Goal: Transaction & Acquisition: Purchase product/service

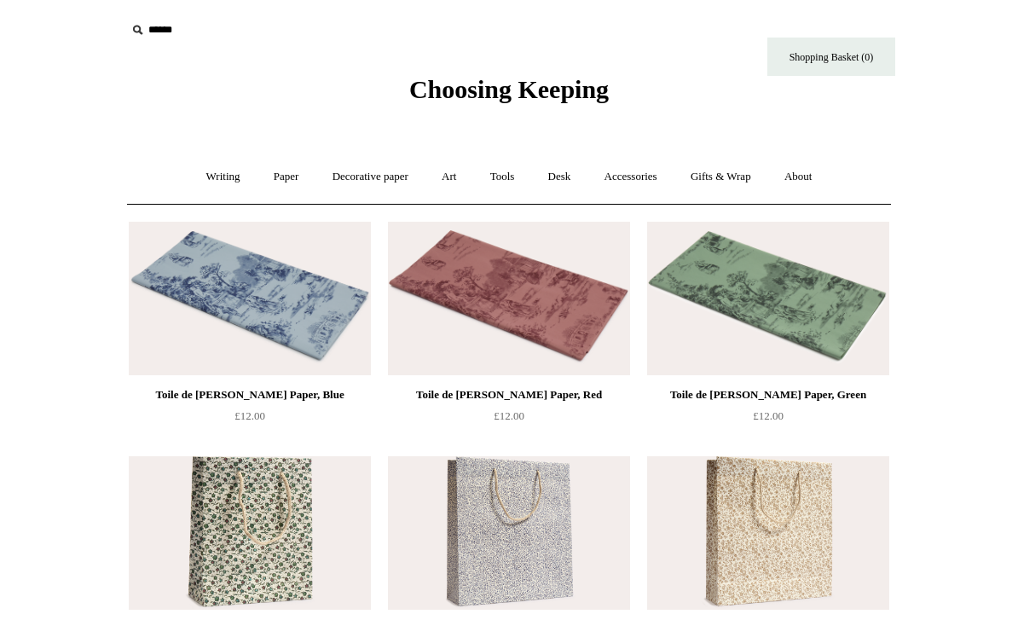
click at [553, 98] on span "Choosing Keeping" at bounding box center [508, 89] width 199 height 28
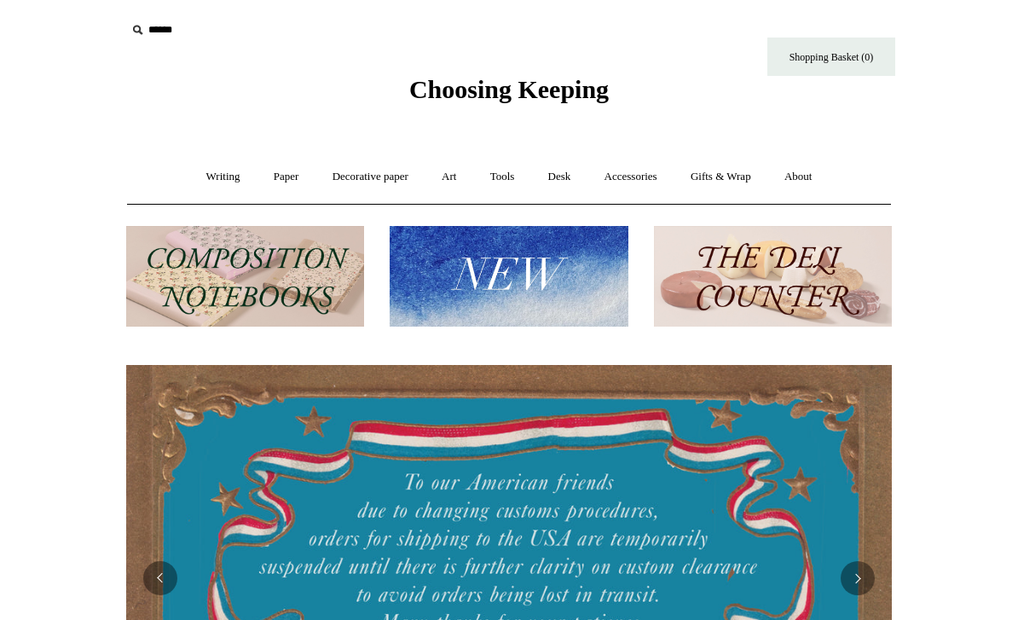
click at [554, 292] on img at bounding box center [509, 276] width 238 height 101
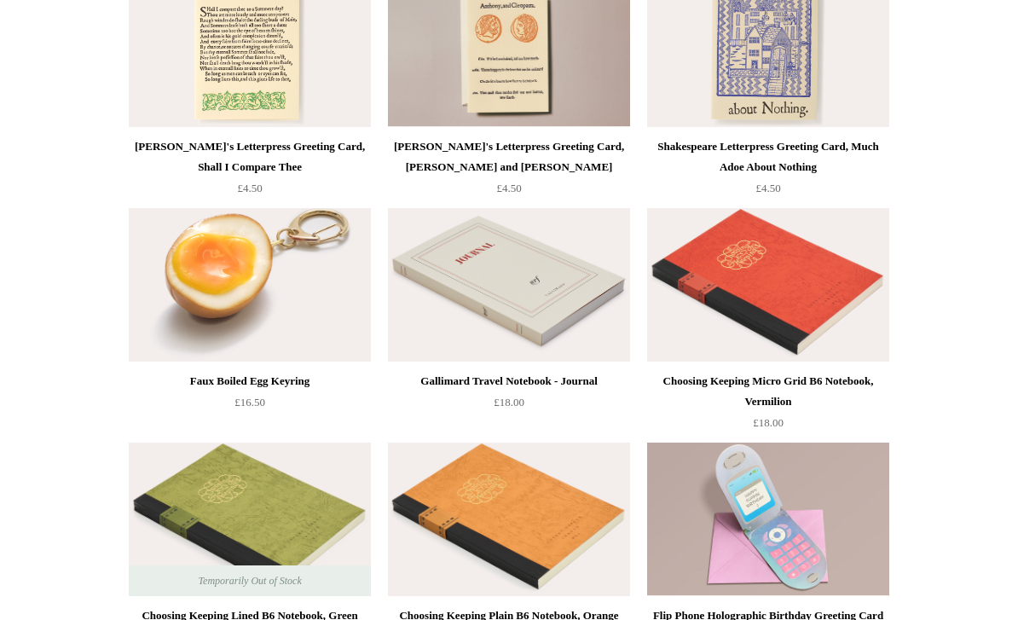
scroll to position [3530, 0]
click at [673, 320] on img at bounding box center [768, 284] width 242 height 153
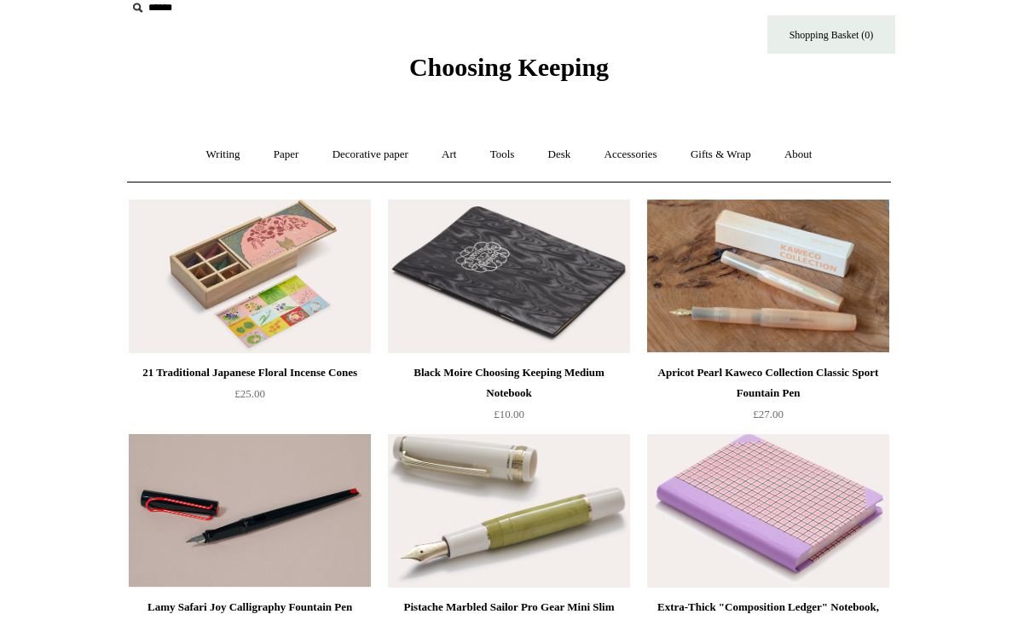
scroll to position [0, 0]
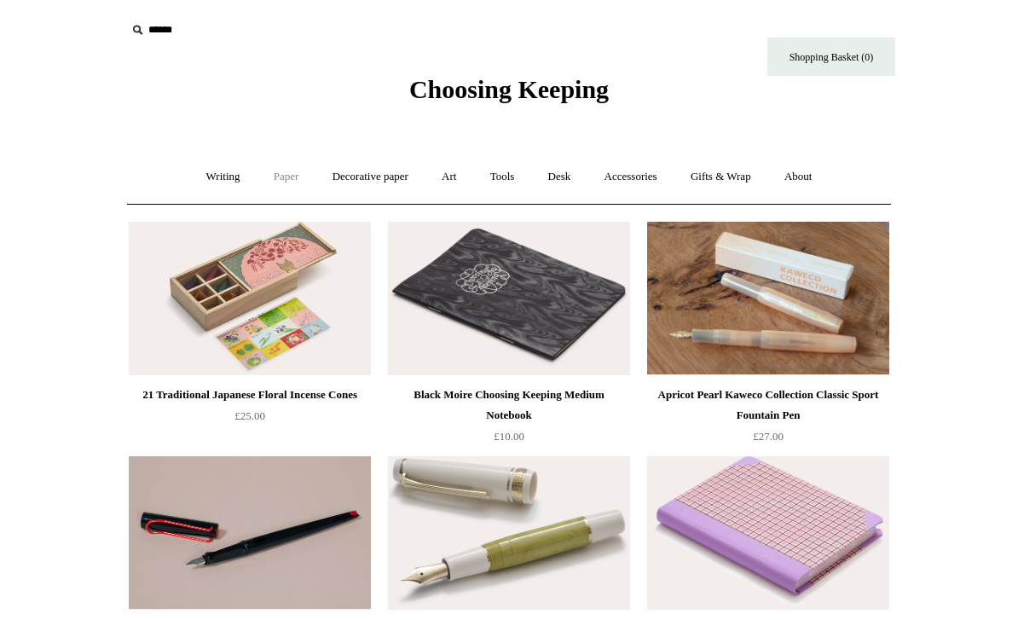
click at [270, 168] on link "Paper +" at bounding box center [286, 176] width 56 height 45
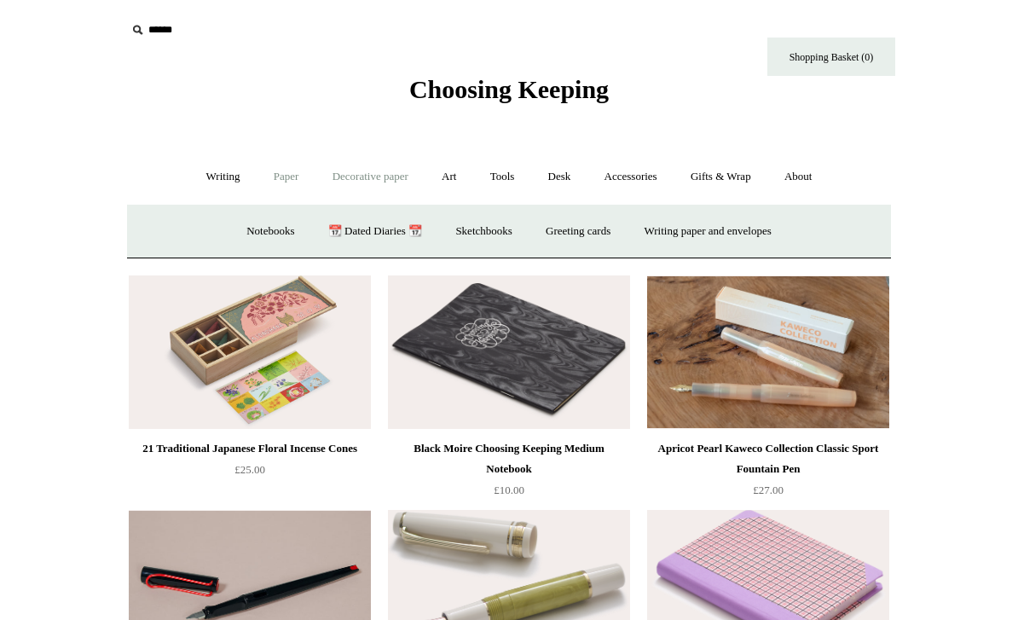
click at [388, 174] on link "Decorative paper +" at bounding box center [370, 176] width 107 height 45
click at [308, 219] on link "Wrapping & decoupage" at bounding box center [343, 231] width 136 height 45
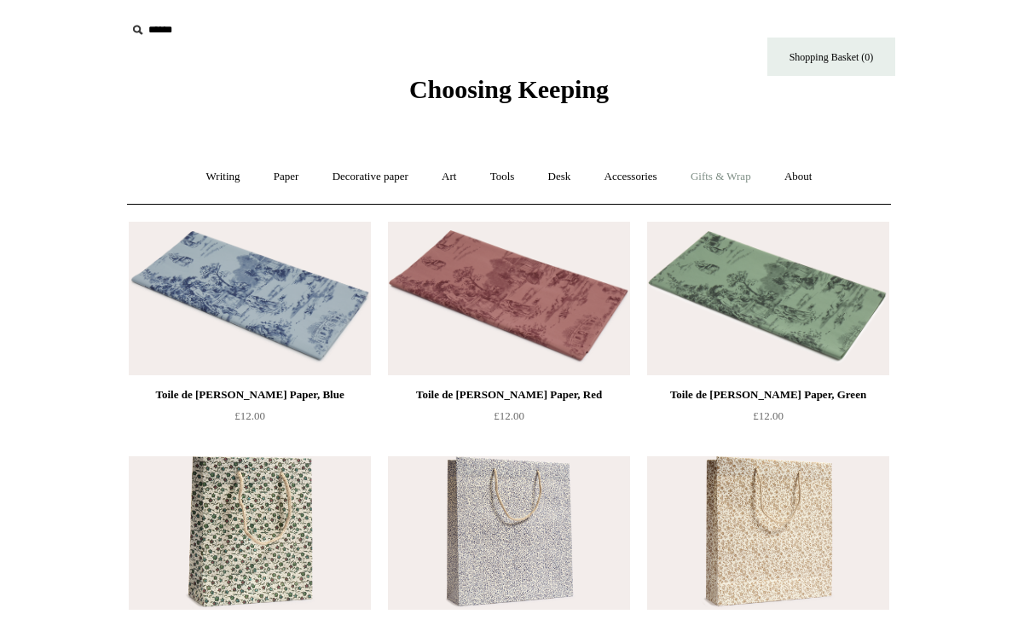
click at [709, 182] on link "Gifts & Wrap +" at bounding box center [720, 176] width 91 height 45
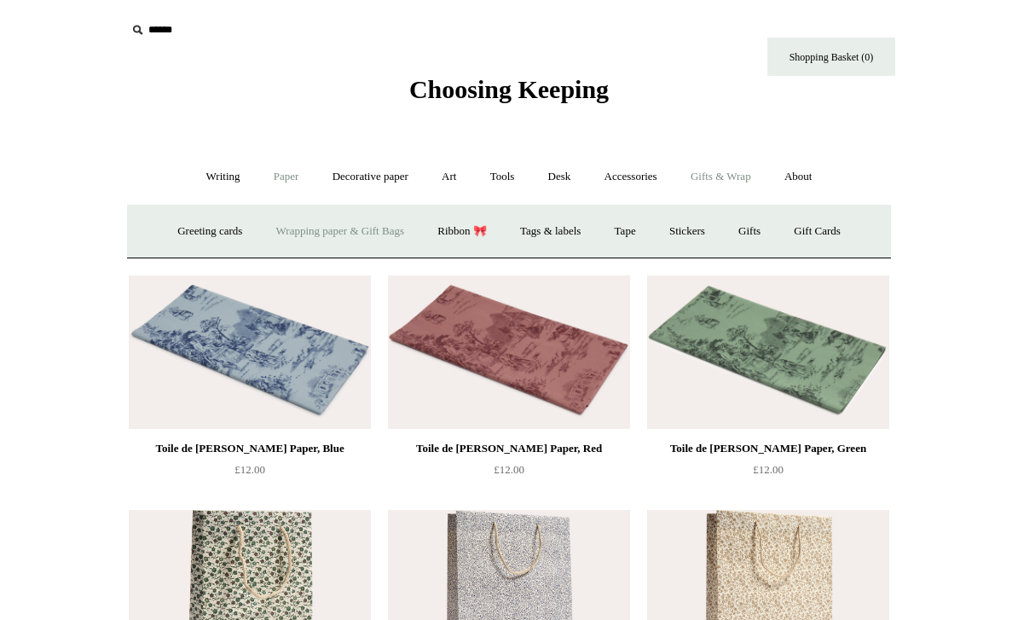
click at [273, 194] on link "Paper +" at bounding box center [286, 176] width 56 height 45
click at [722, 178] on link "Gifts & Wrap +" at bounding box center [720, 176] width 91 height 45
click at [409, 97] on span "Choosing Keeping" at bounding box center [508, 89] width 199 height 28
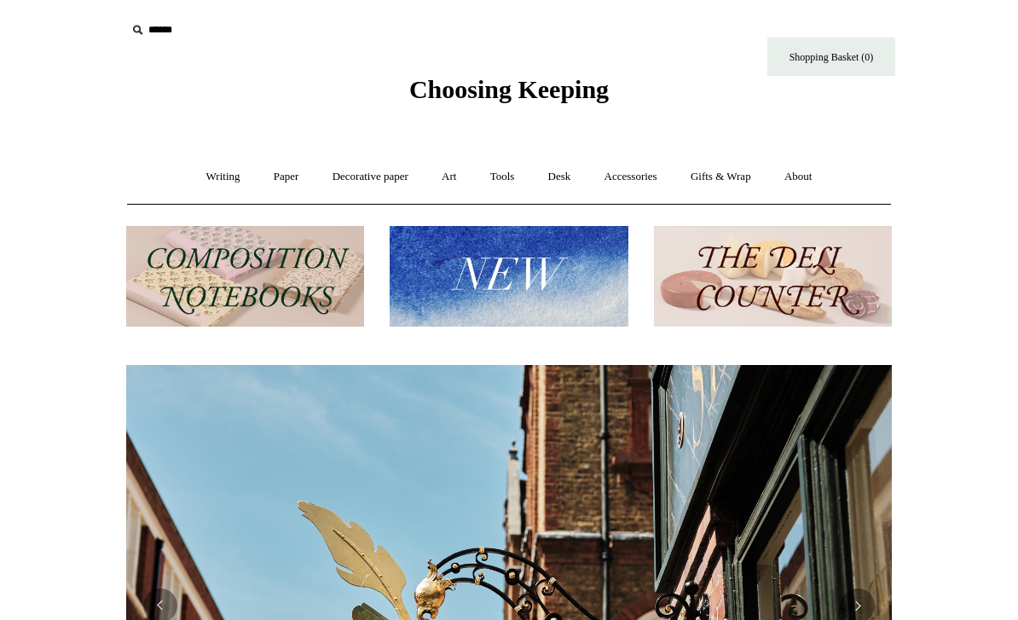
click at [726, 294] on img at bounding box center [773, 276] width 238 height 101
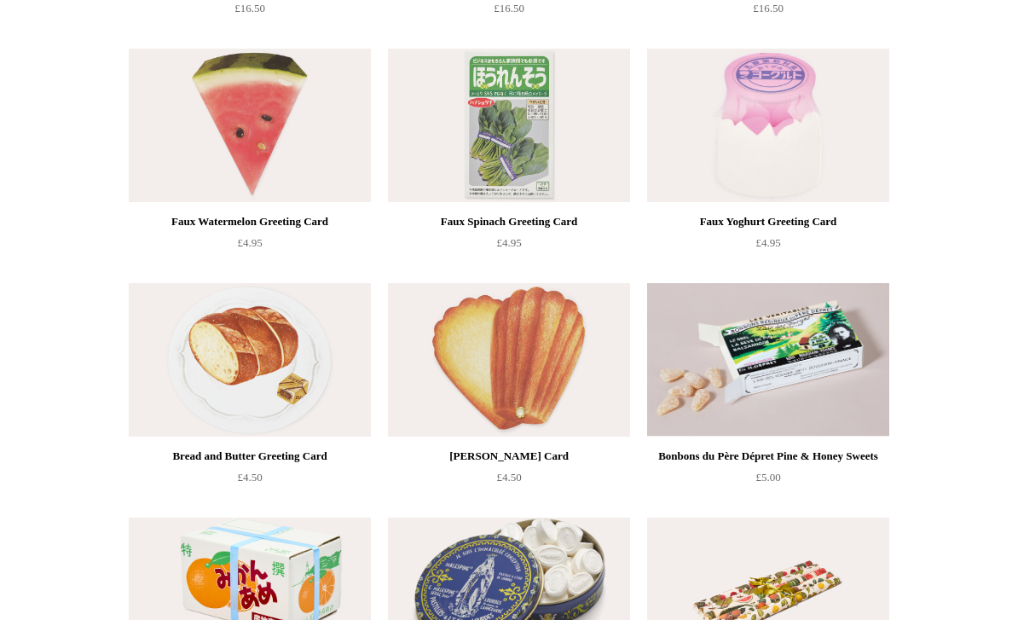
scroll to position [1092, 0]
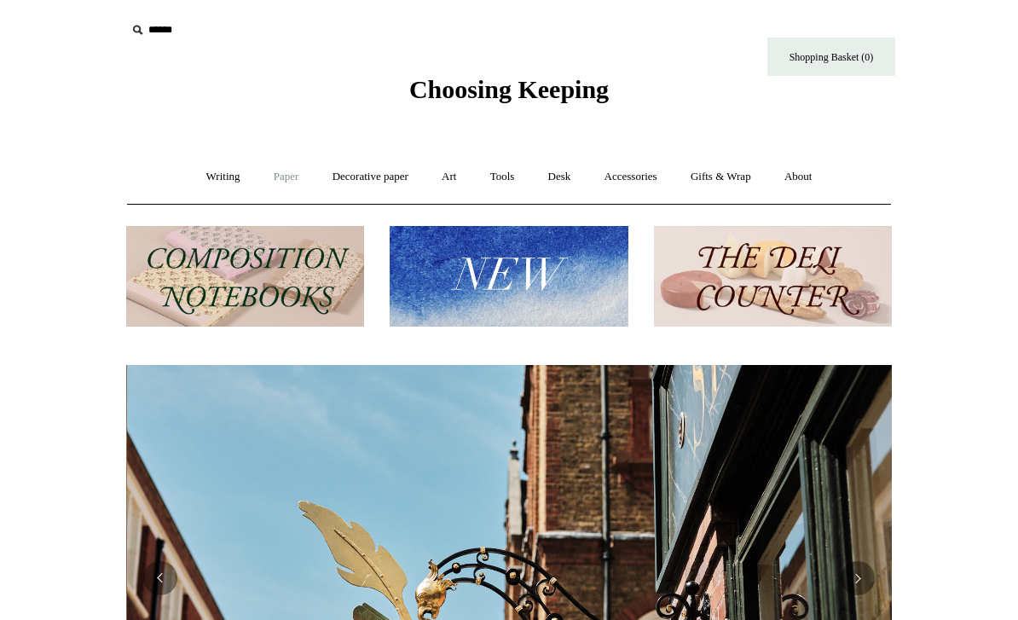
click at [262, 170] on link "Paper +" at bounding box center [286, 176] width 56 height 45
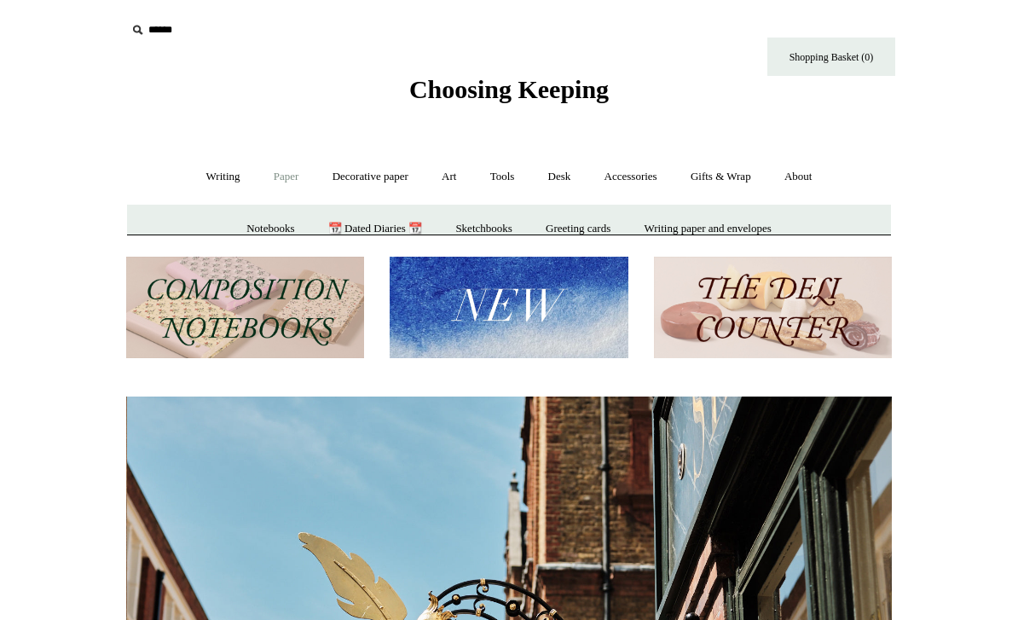
scroll to position [0, 765]
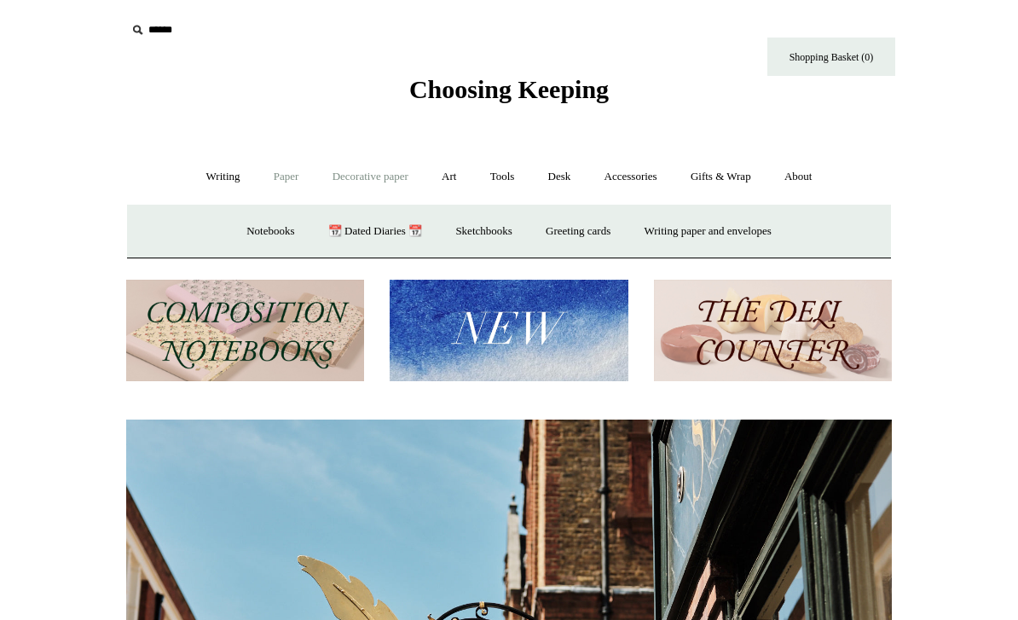
click at [332, 172] on link "Decorative paper +" at bounding box center [370, 176] width 107 height 45
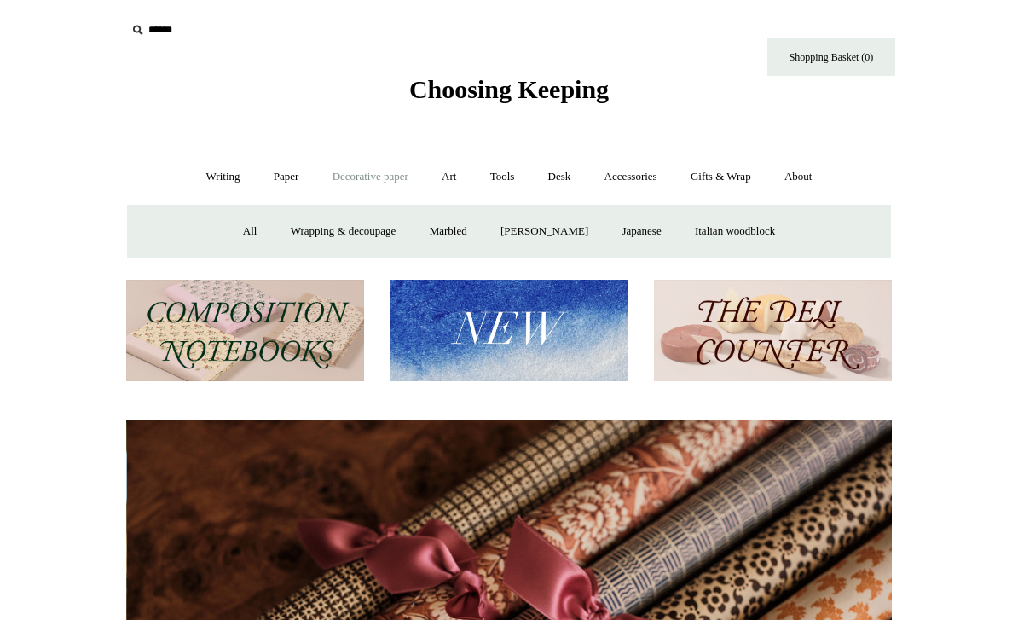
scroll to position [0, 1531]
click at [228, 234] on link "All" at bounding box center [250, 231] width 45 height 45
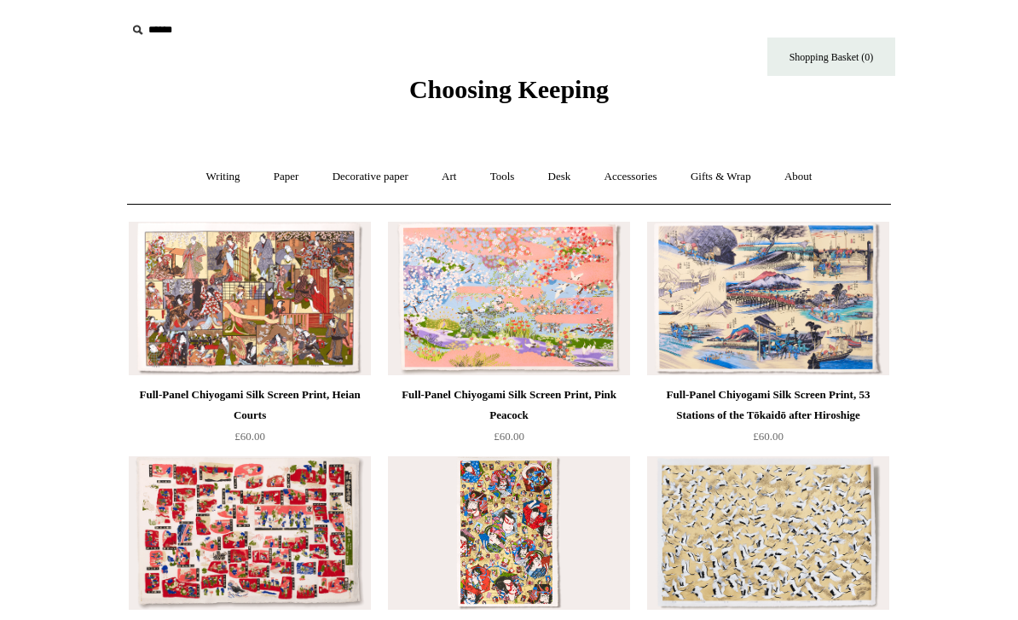
click at [696, 325] on img at bounding box center [768, 298] width 242 height 153
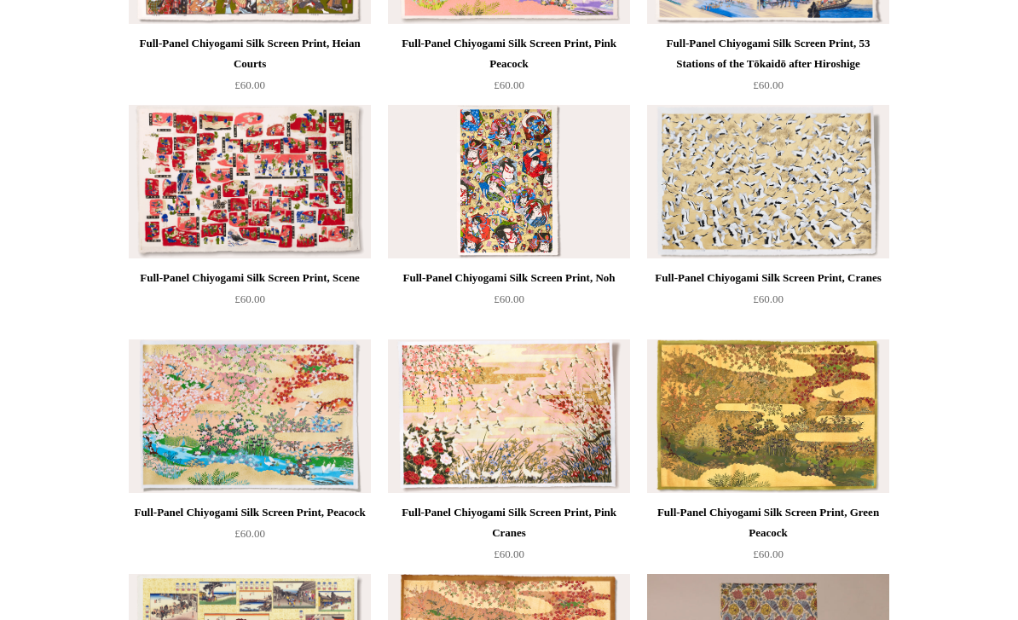
scroll to position [350, 0]
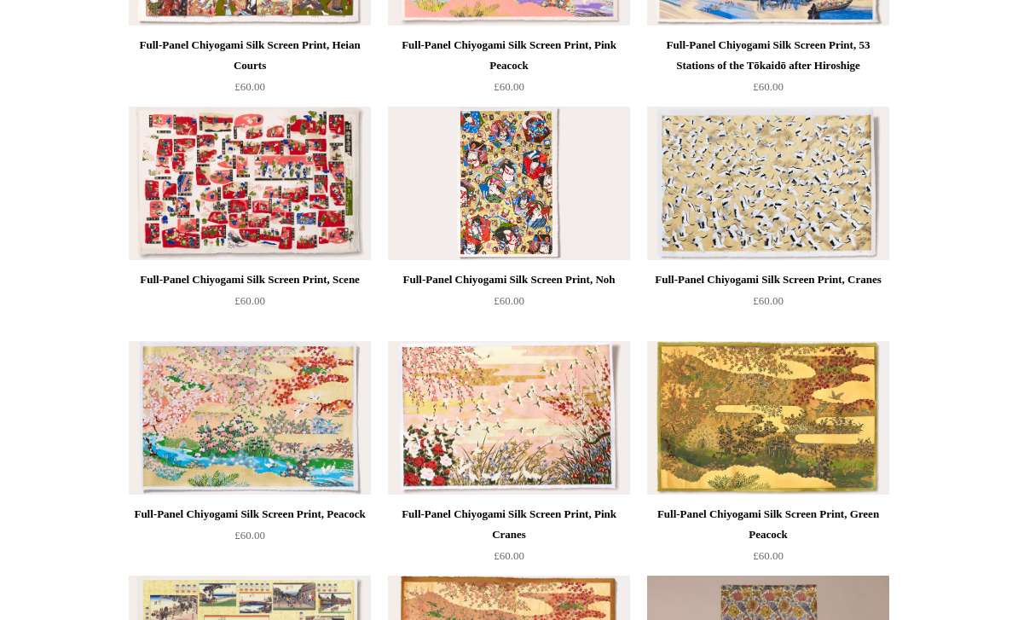
click at [415, 190] on img at bounding box center [509, 183] width 242 height 153
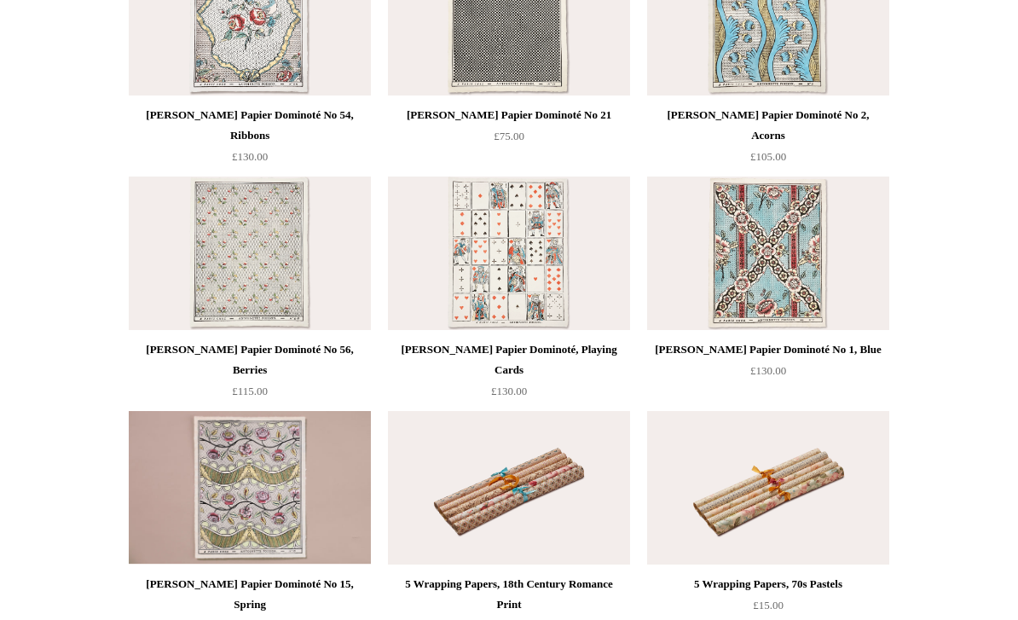
scroll to position [1686, 0]
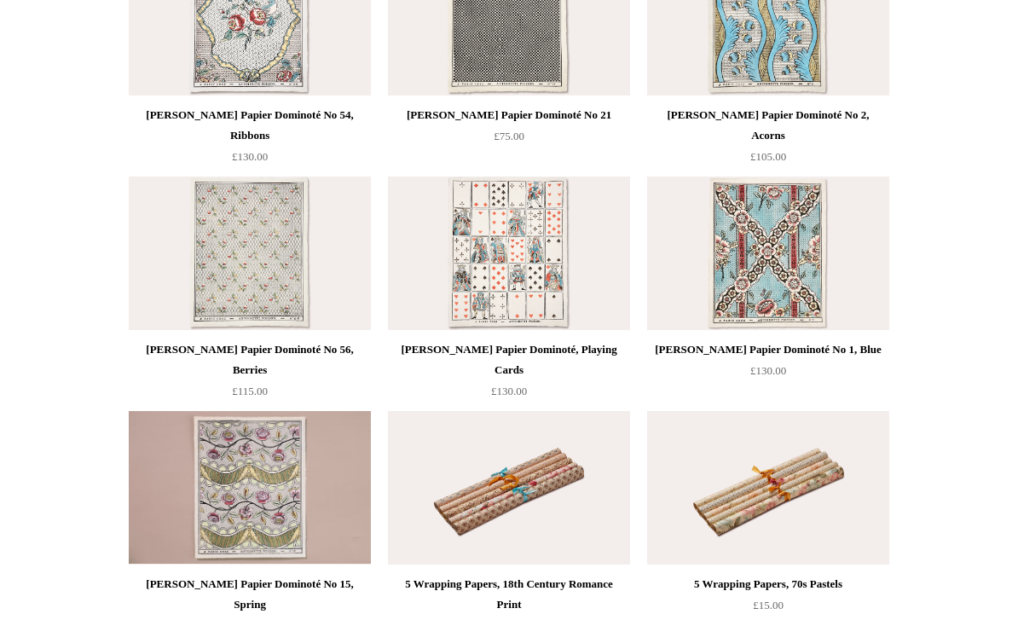
click at [442, 249] on img at bounding box center [509, 252] width 242 height 153
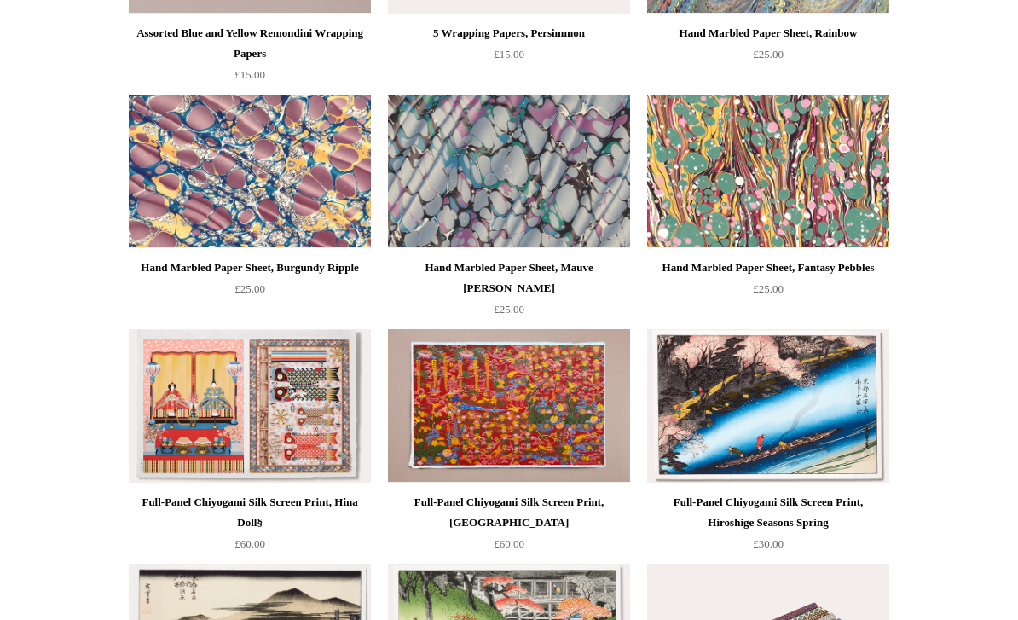
scroll to position [3175, 0]
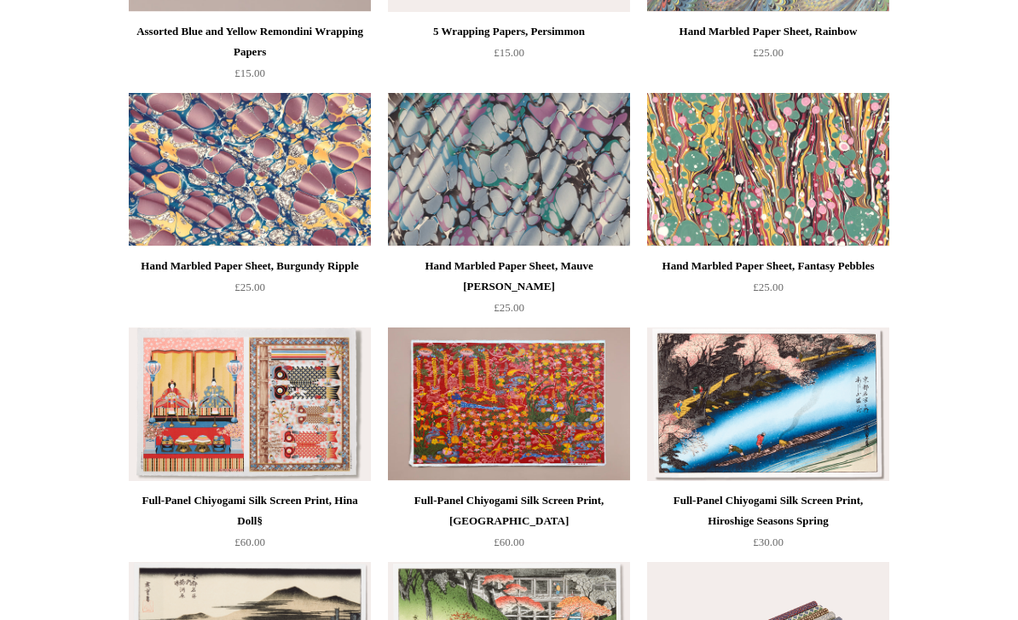
click at [202, 359] on img at bounding box center [250, 404] width 242 height 153
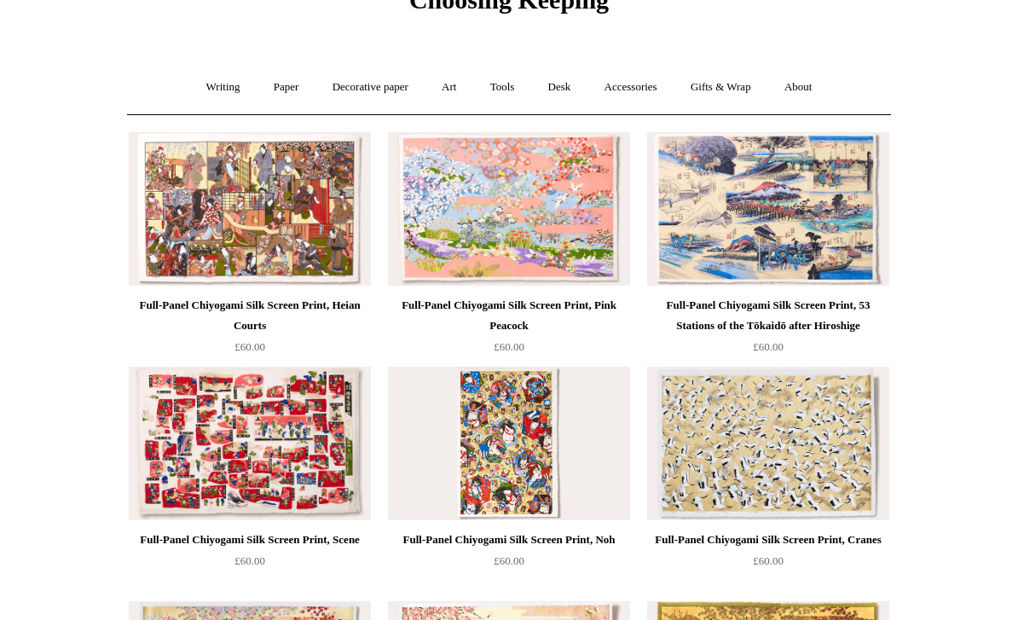
scroll to position [0, 0]
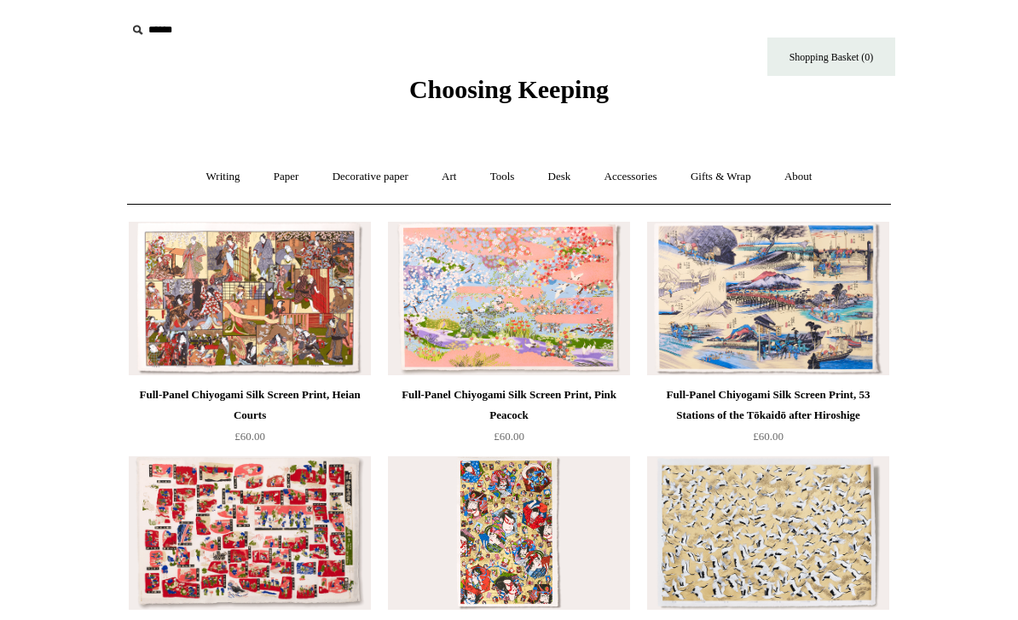
click at [740, 309] on img at bounding box center [768, 298] width 242 height 153
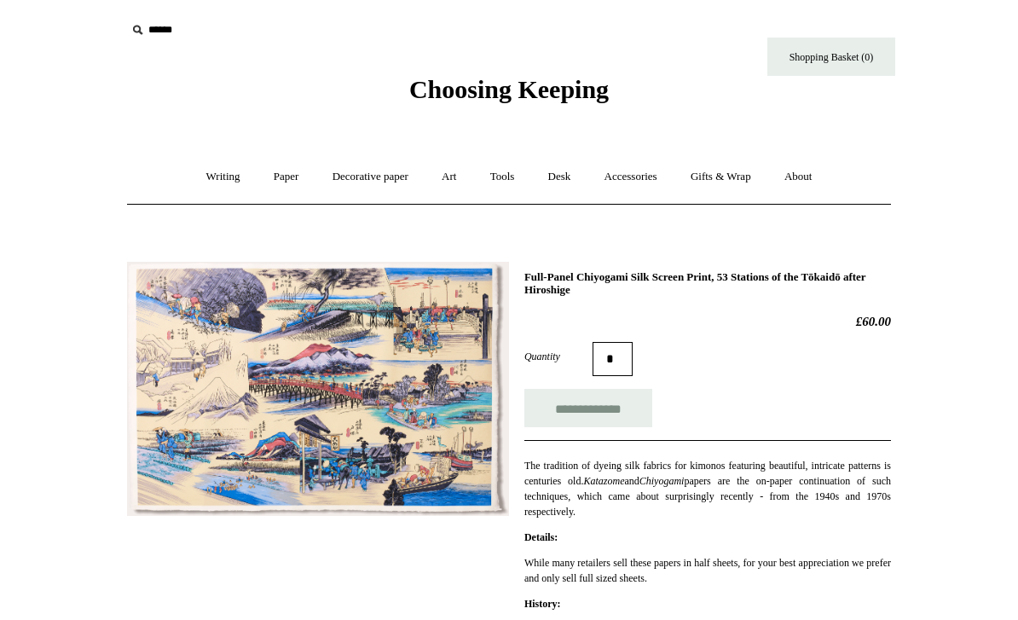
click at [235, 344] on img at bounding box center [318, 389] width 382 height 254
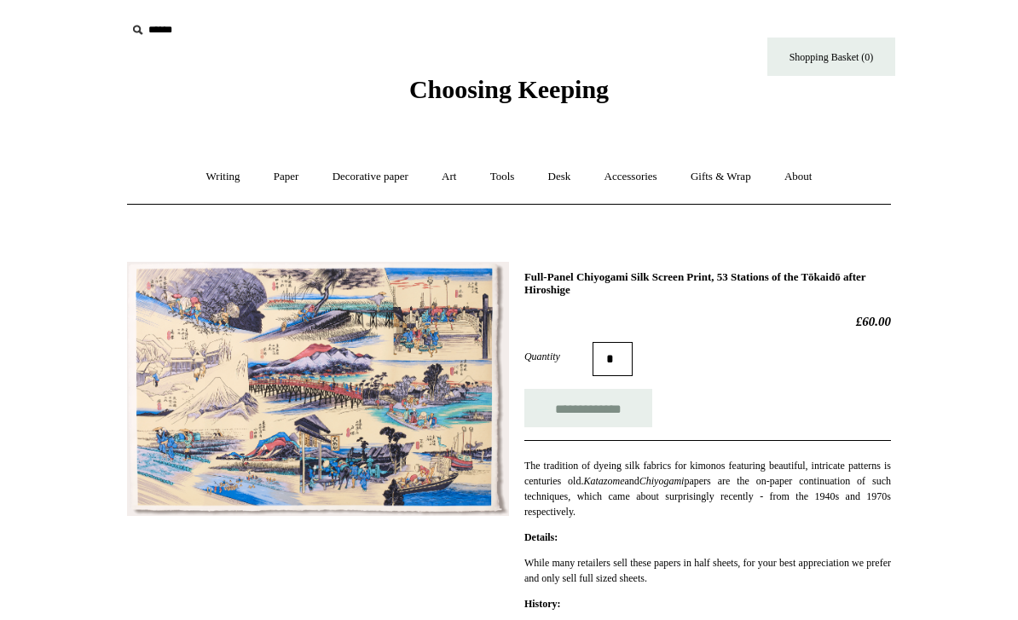
click at [147, 32] on input "text" at bounding box center [231, 30] width 210 height 32
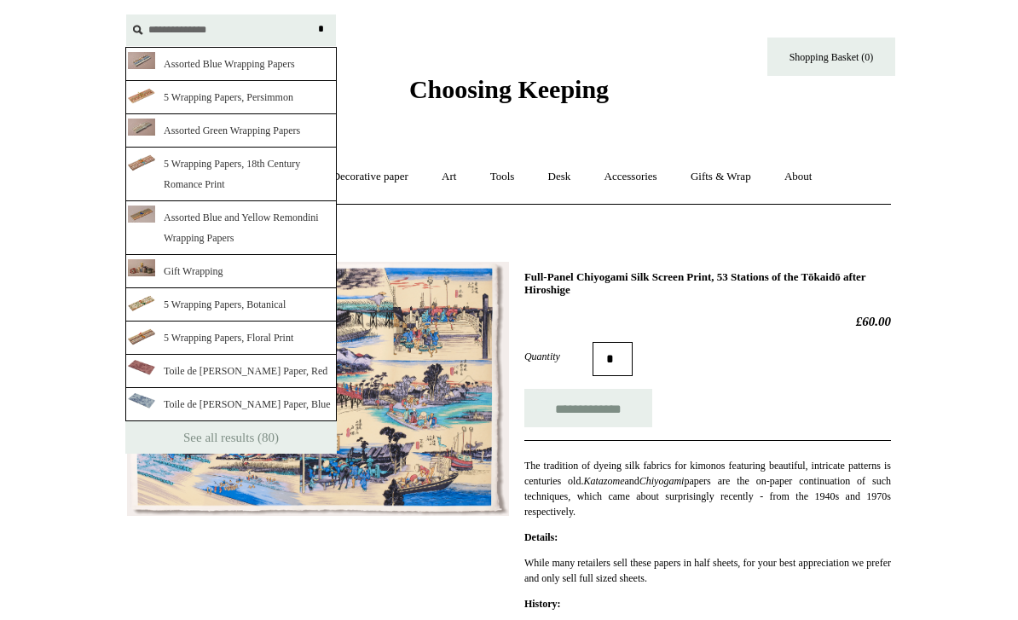
type input "**********"
click at [321, 29] on input "*" at bounding box center [320, 29] width 17 height 30
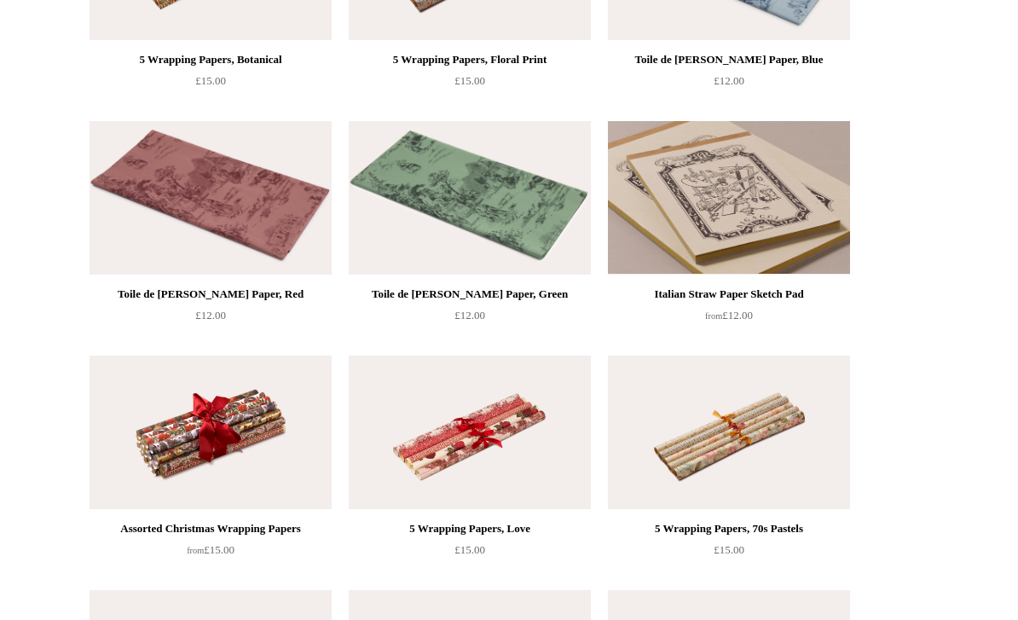
scroll to position [941, 0]
click at [739, 215] on img at bounding box center [729, 197] width 242 height 153
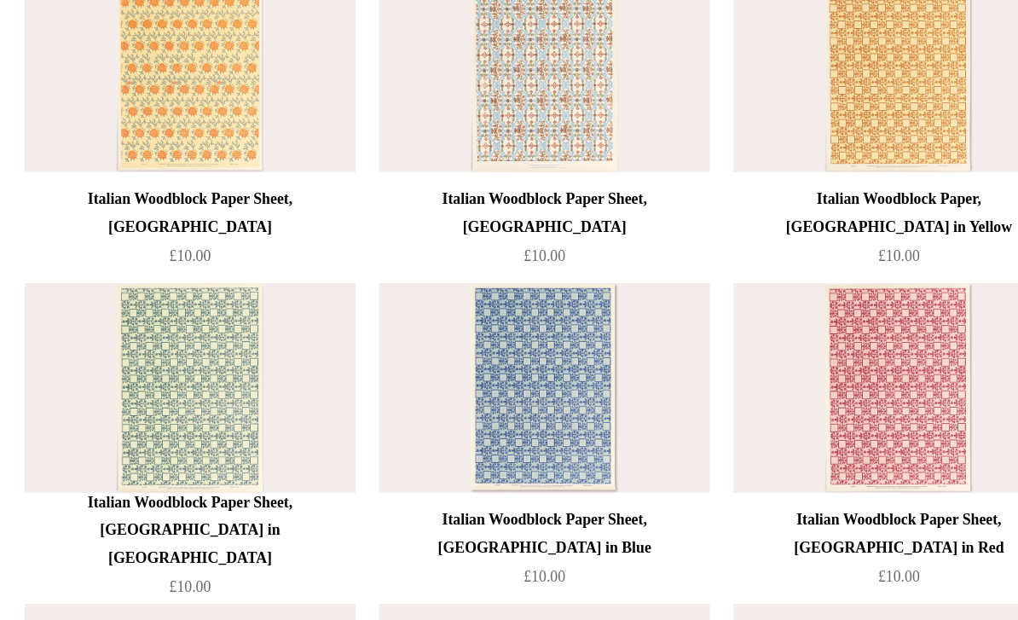
scroll to position [2369, 0]
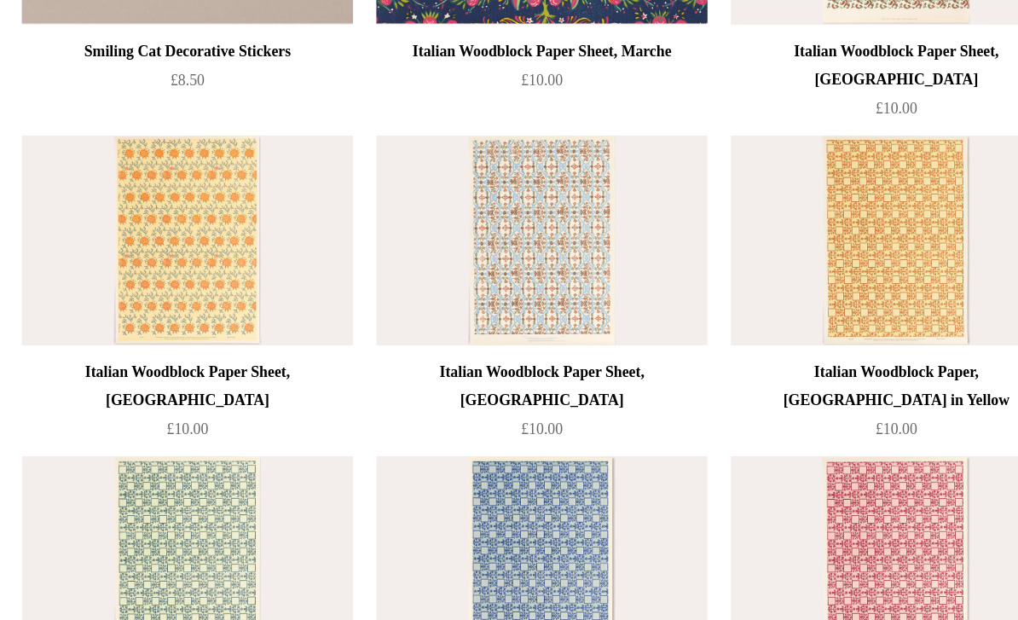
click at [117, 161] on img at bounding box center [211, 176] width 242 height 153
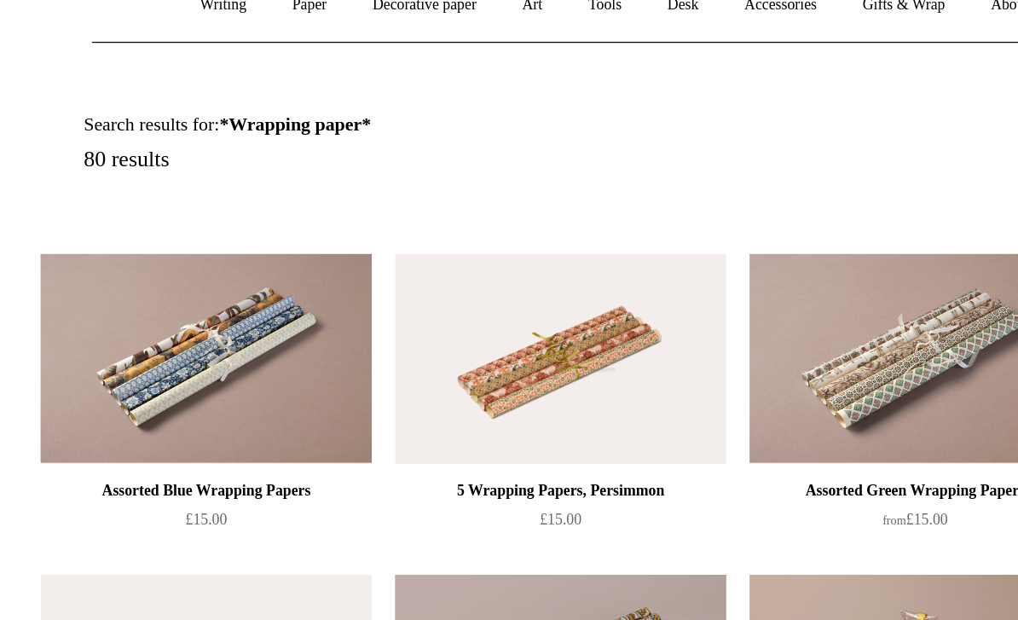
scroll to position [48, 0]
click at [254, 311] on img at bounding box center [211, 387] width 242 height 153
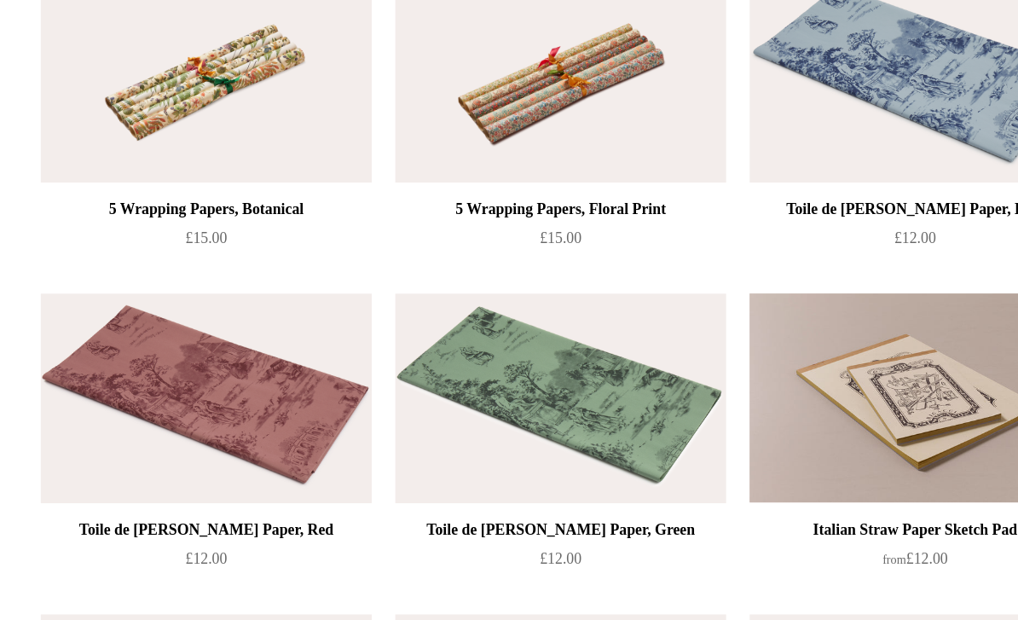
scroll to position [769, 0]
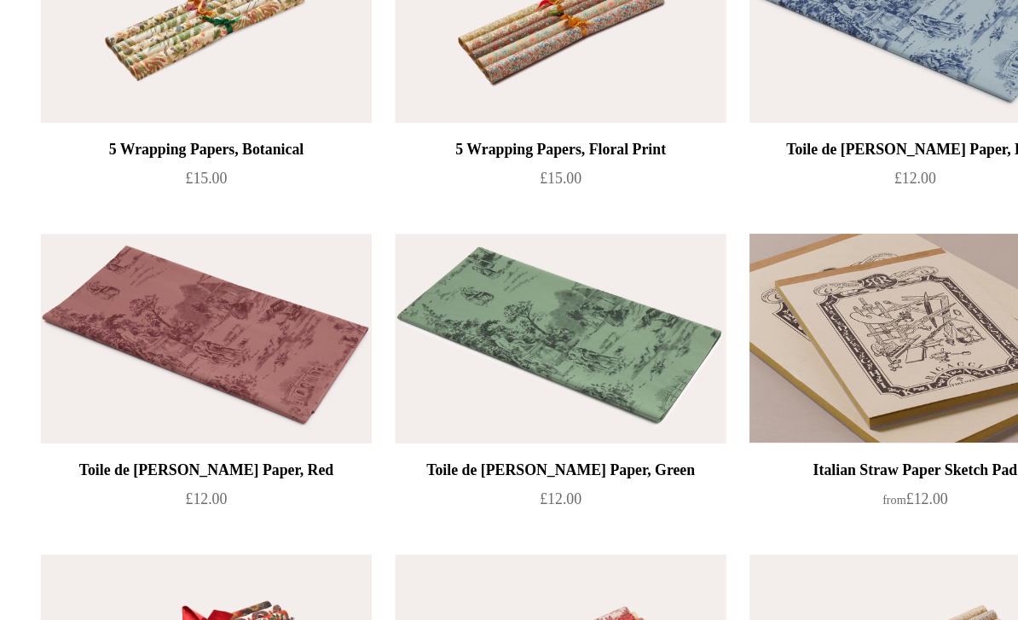
click at [700, 293] on img at bounding box center [729, 369] width 242 height 153
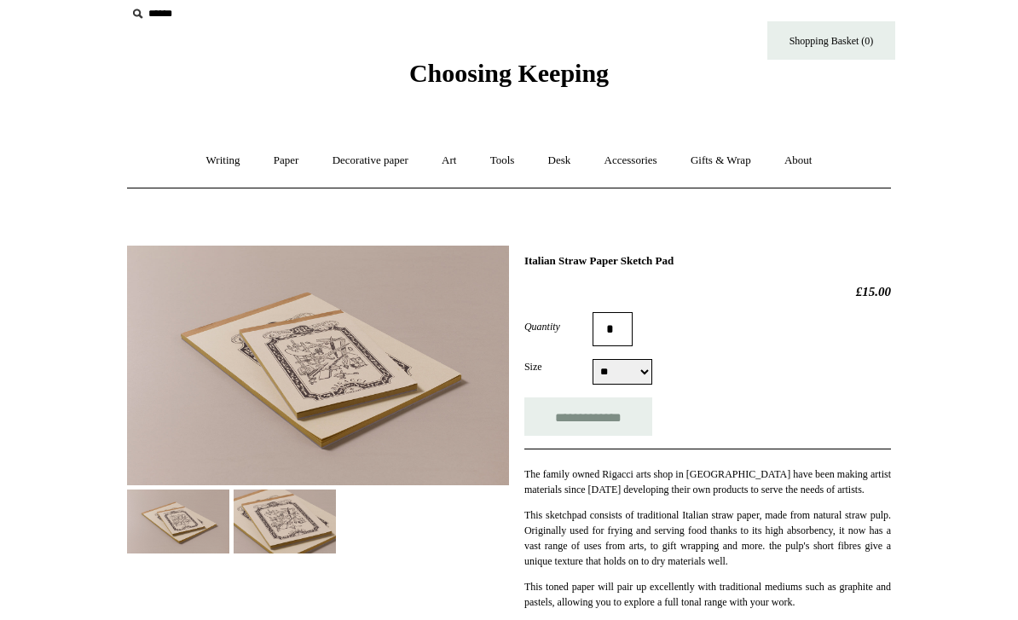
scroll to position [25, 0]
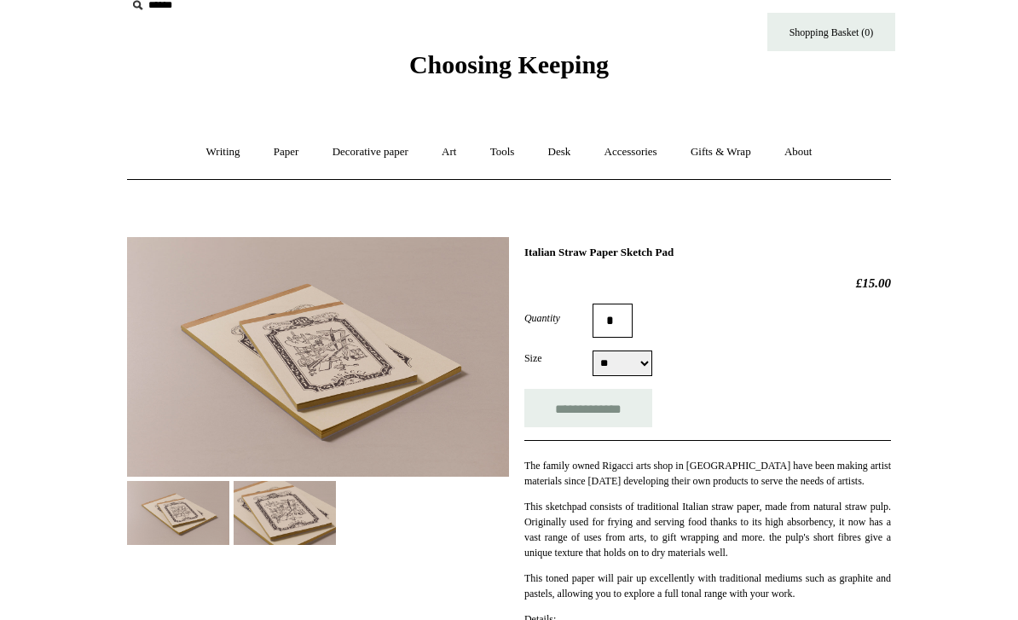
click at [294, 511] on img at bounding box center [285, 513] width 102 height 64
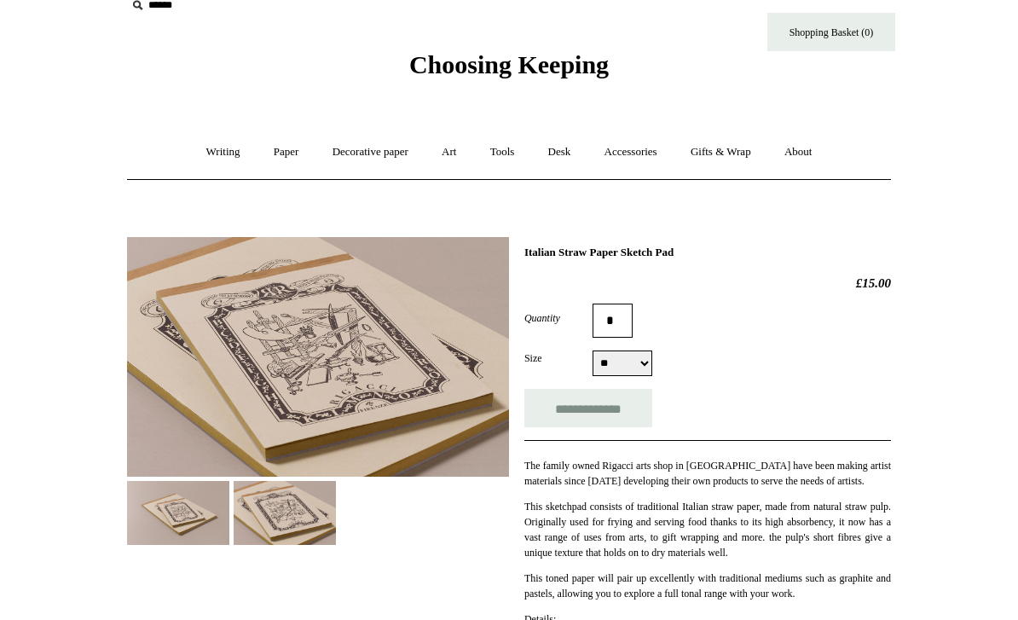
click at [170, 512] on img at bounding box center [178, 513] width 102 height 64
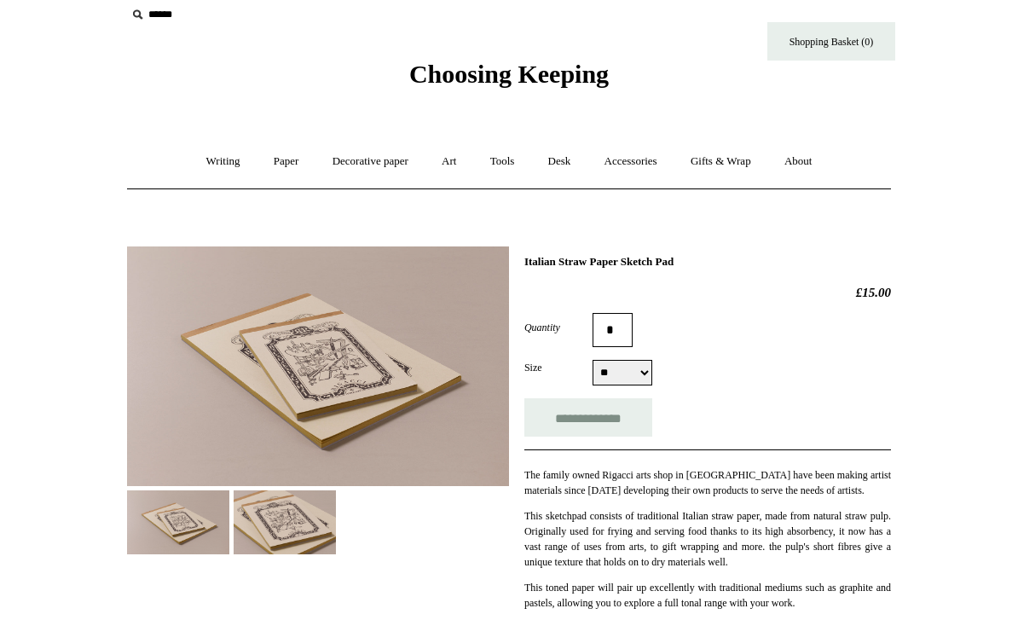
scroll to position [0, 0]
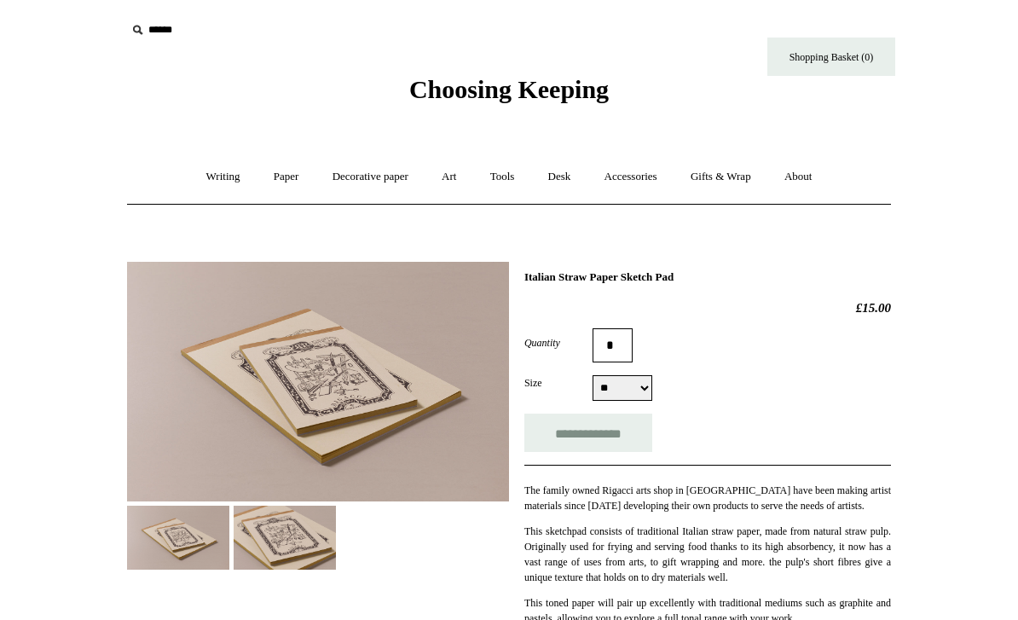
click at [261, 546] on img at bounding box center [285, 537] width 102 height 64
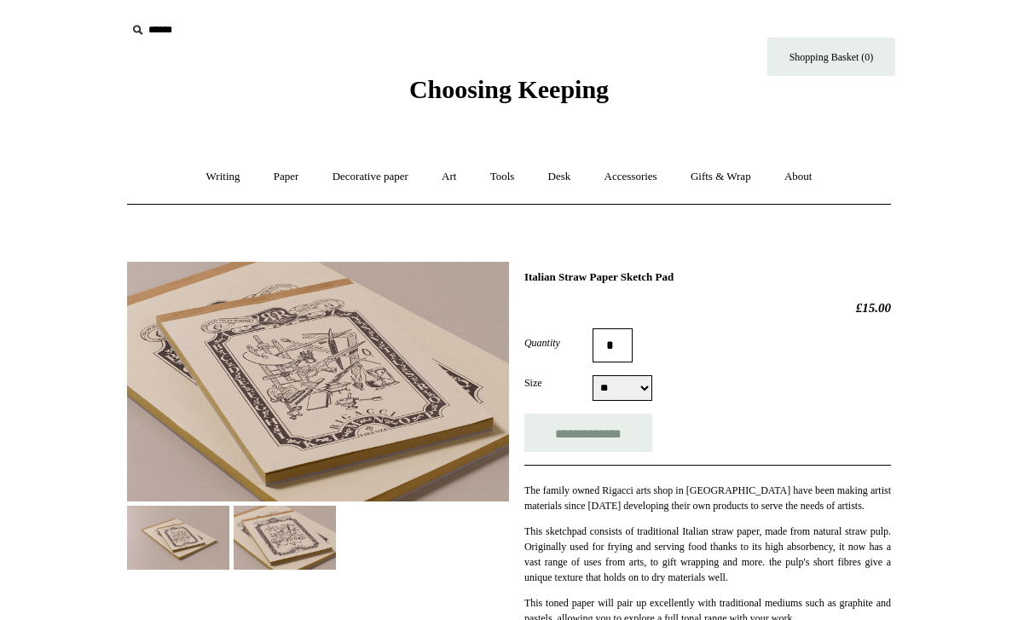
click at [296, 532] on img at bounding box center [285, 537] width 102 height 64
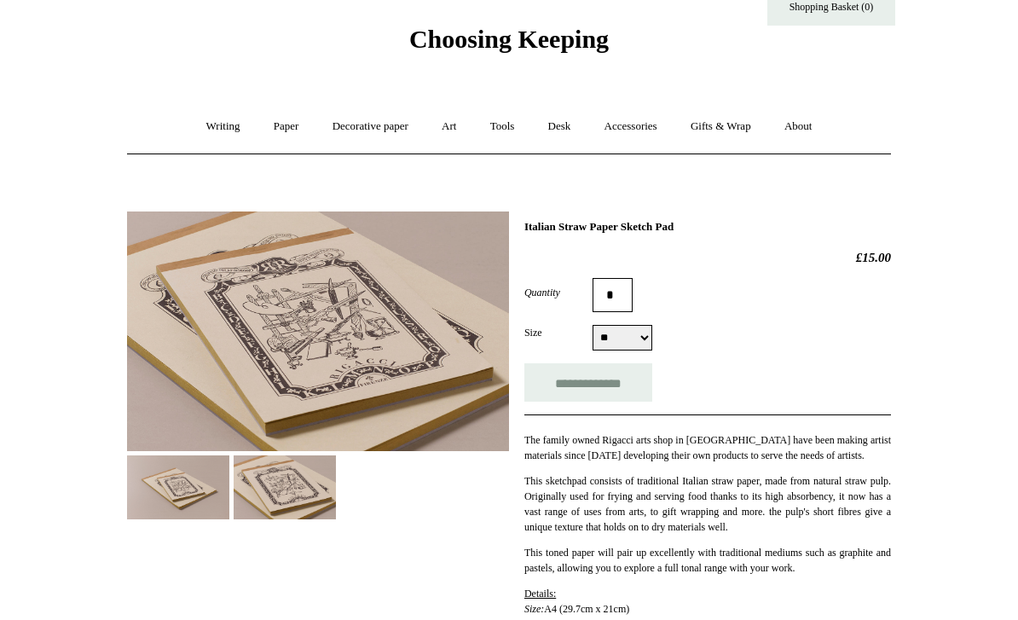
scroll to position [46, 0]
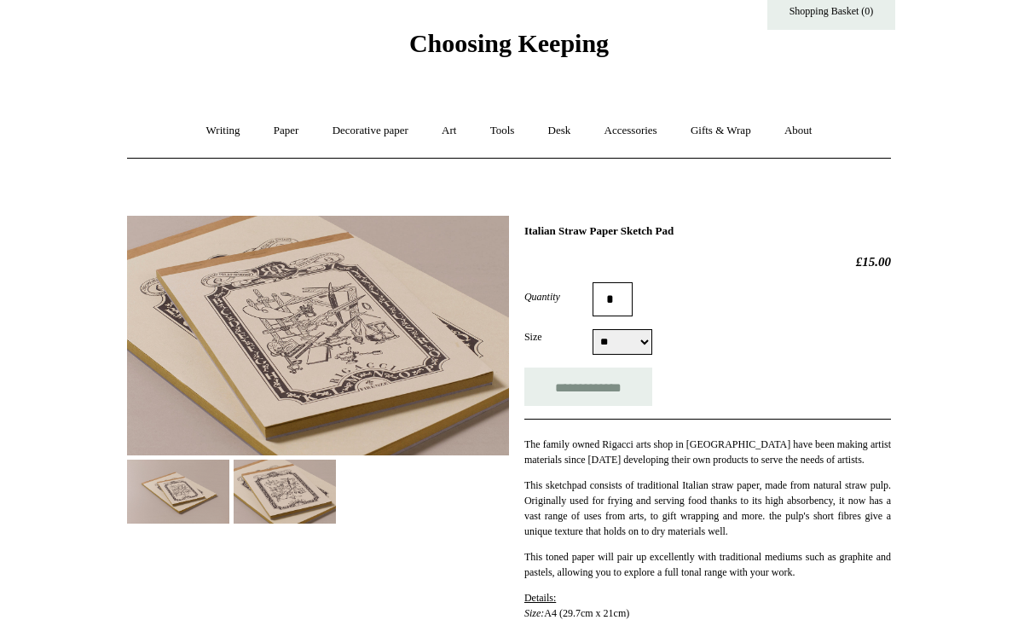
click at [173, 484] on img at bounding box center [178, 491] width 102 height 64
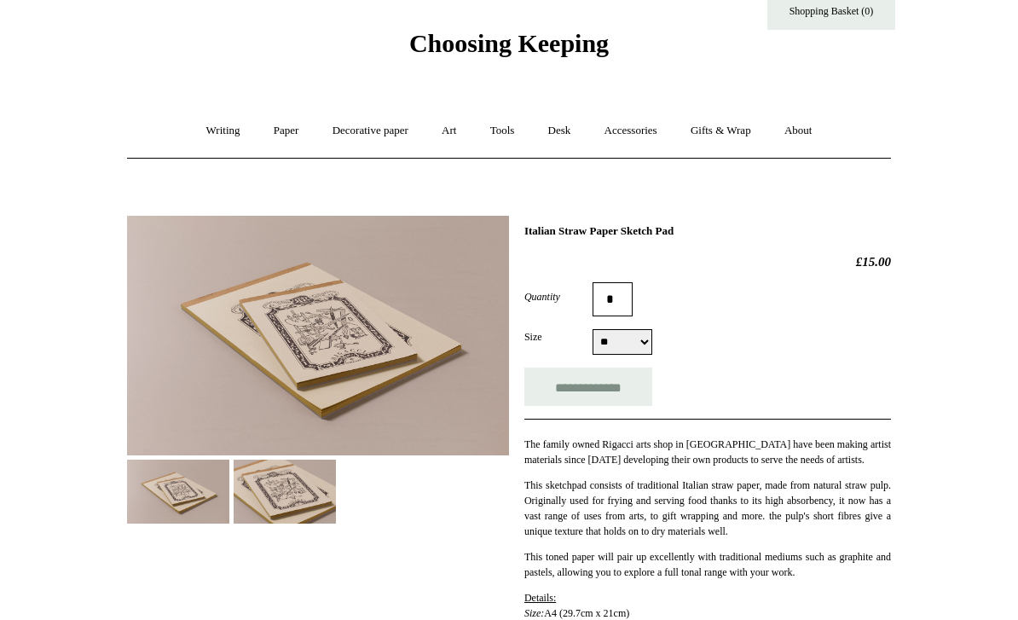
click at [644, 346] on select "** **" at bounding box center [622, 342] width 60 height 26
click at [656, 337] on div "Size ** ** ** **" at bounding box center [707, 342] width 367 height 26
click at [640, 346] on select "** **" at bounding box center [622, 342] width 60 height 26
select select "**"
click at [616, 388] on input "**********" at bounding box center [588, 386] width 128 height 38
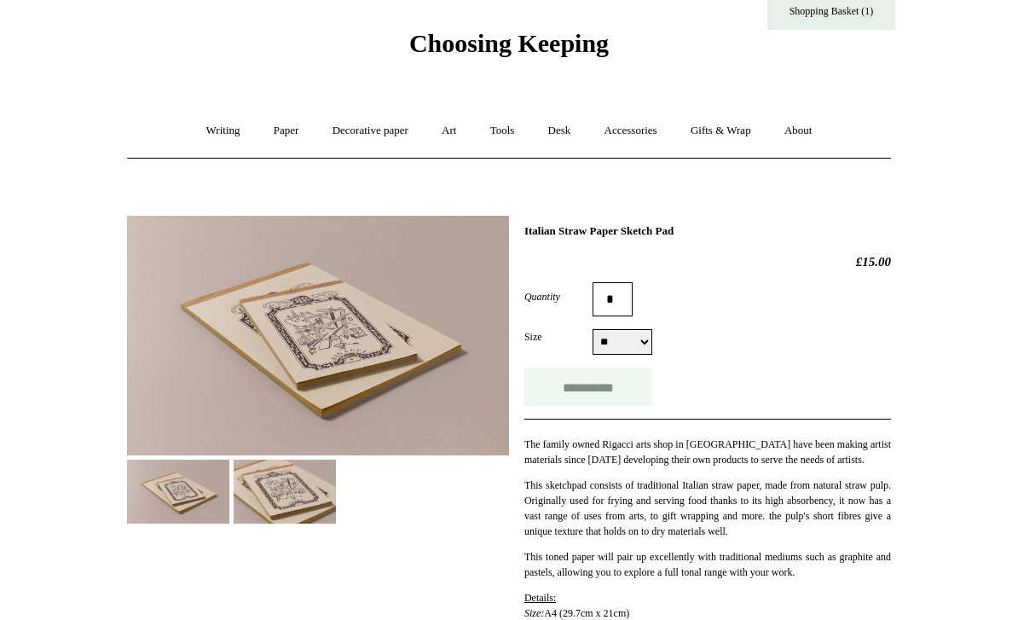
type input "**********"
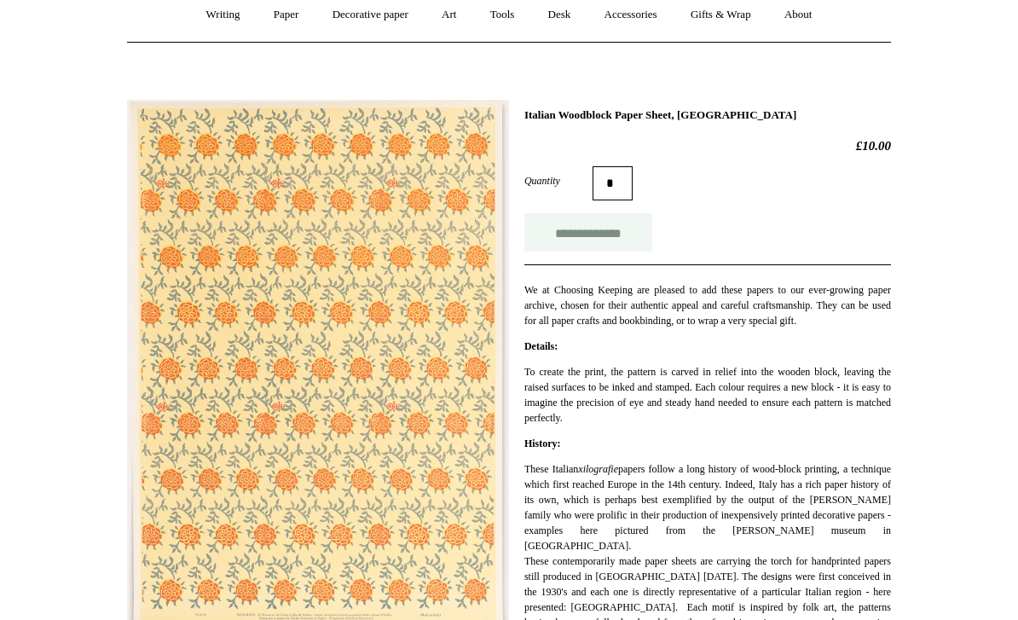
click at [555, 241] on input "**********" at bounding box center [588, 233] width 128 height 38
type input "**********"
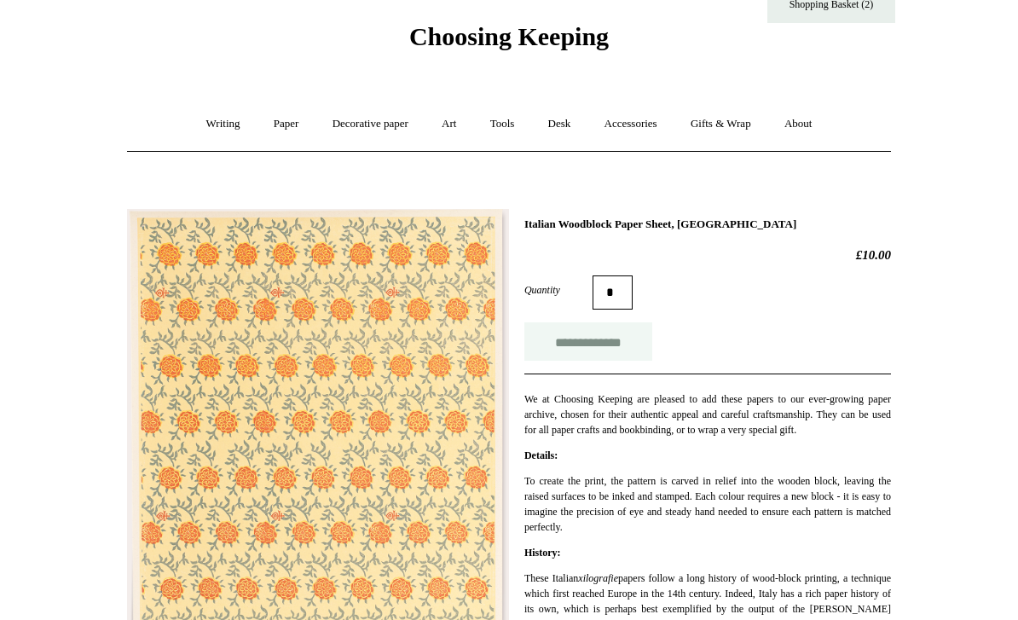
scroll to position [0, 0]
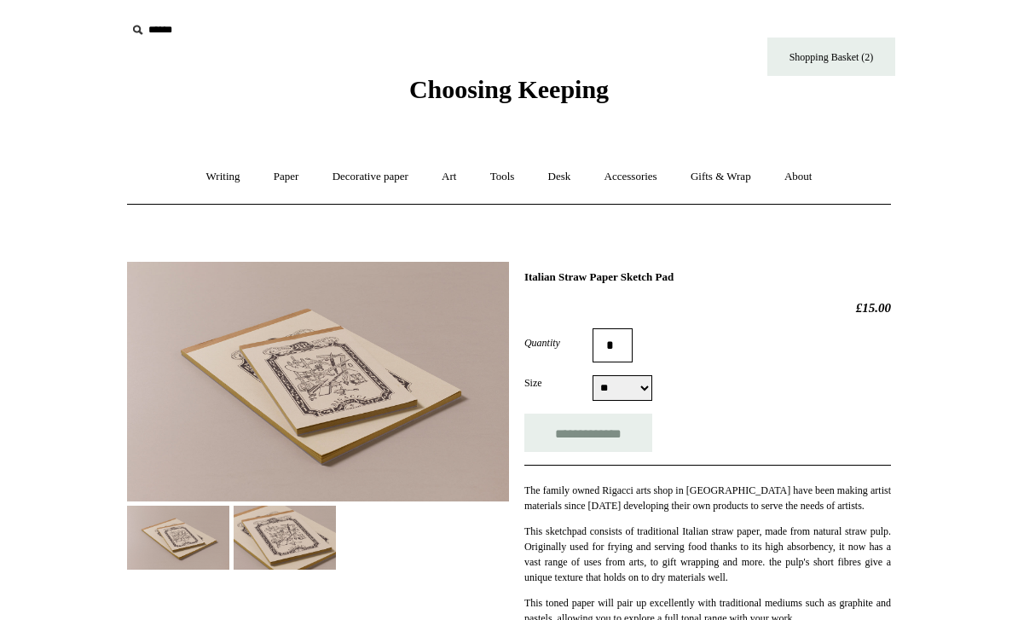
click at [641, 392] on select "** **" at bounding box center [622, 388] width 60 height 26
select select "**"
click at [620, 438] on input "**********" at bounding box center [588, 432] width 128 height 38
type input "**********"
click at [290, 184] on link "Paper +" at bounding box center [286, 176] width 56 height 45
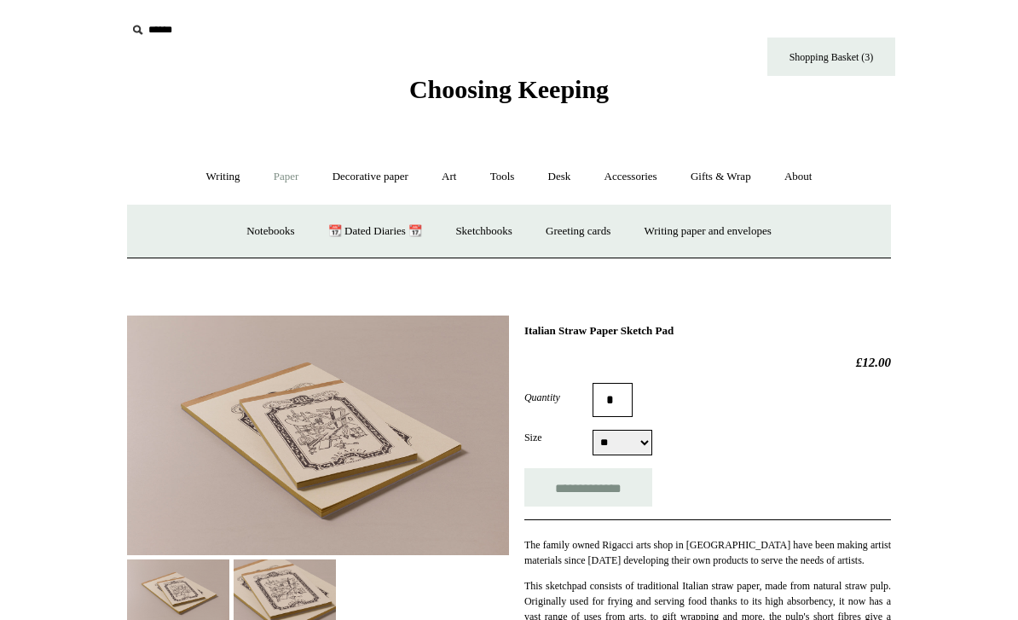
click at [286, 164] on link "Paper -" at bounding box center [286, 176] width 56 height 45
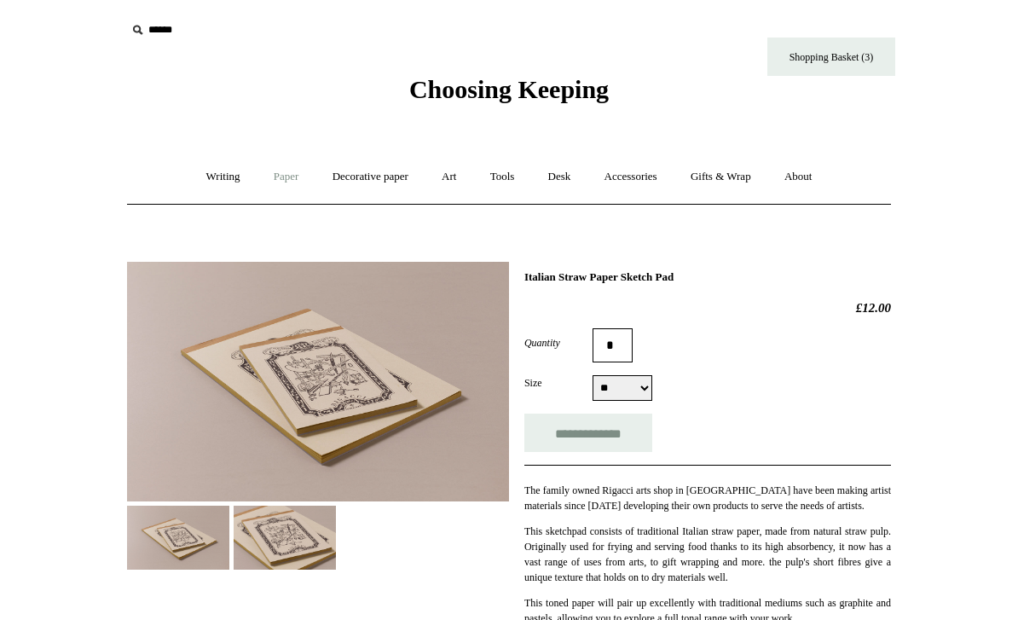
click at [298, 177] on link "Paper +" at bounding box center [286, 176] width 56 height 45
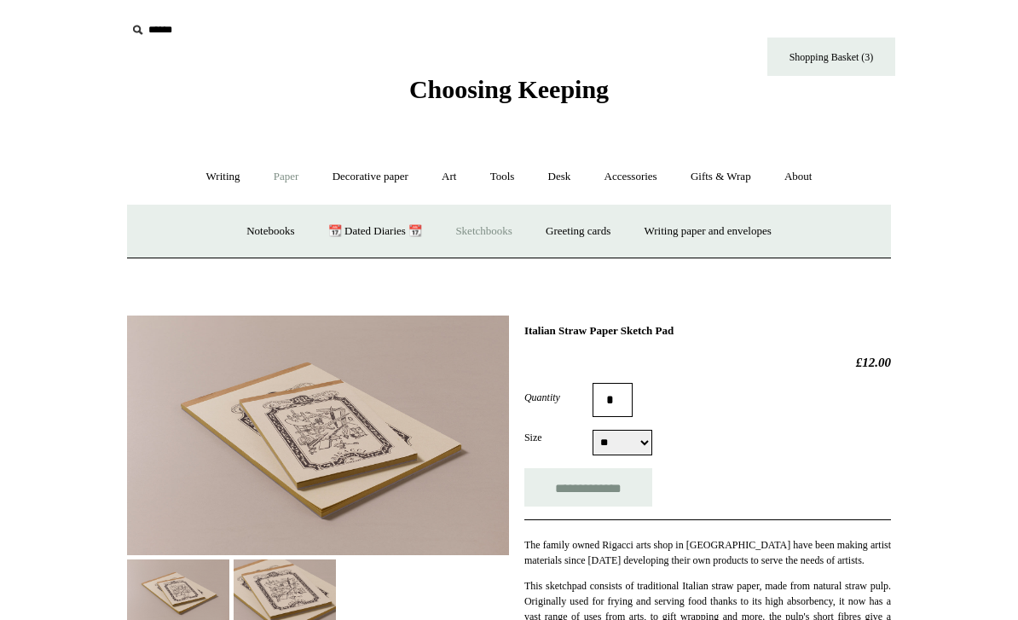
click at [497, 228] on link "Sketchbooks +" at bounding box center [483, 231] width 87 height 45
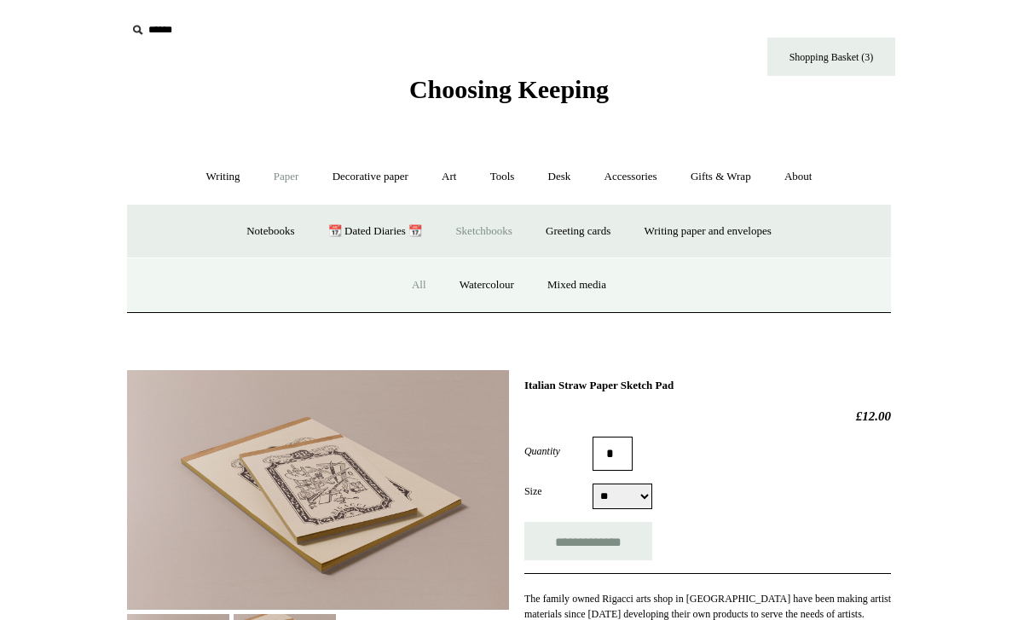
click at [427, 286] on link "All" at bounding box center [418, 285] width 45 height 45
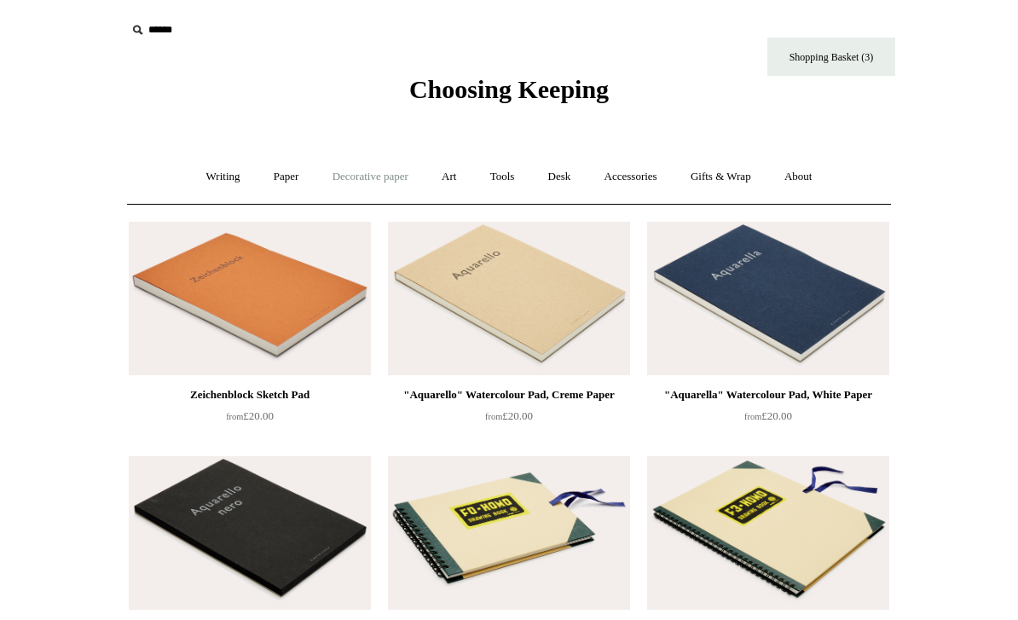
click at [378, 170] on link "Decorative paper +" at bounding box center [370, 176] width 107 height 45
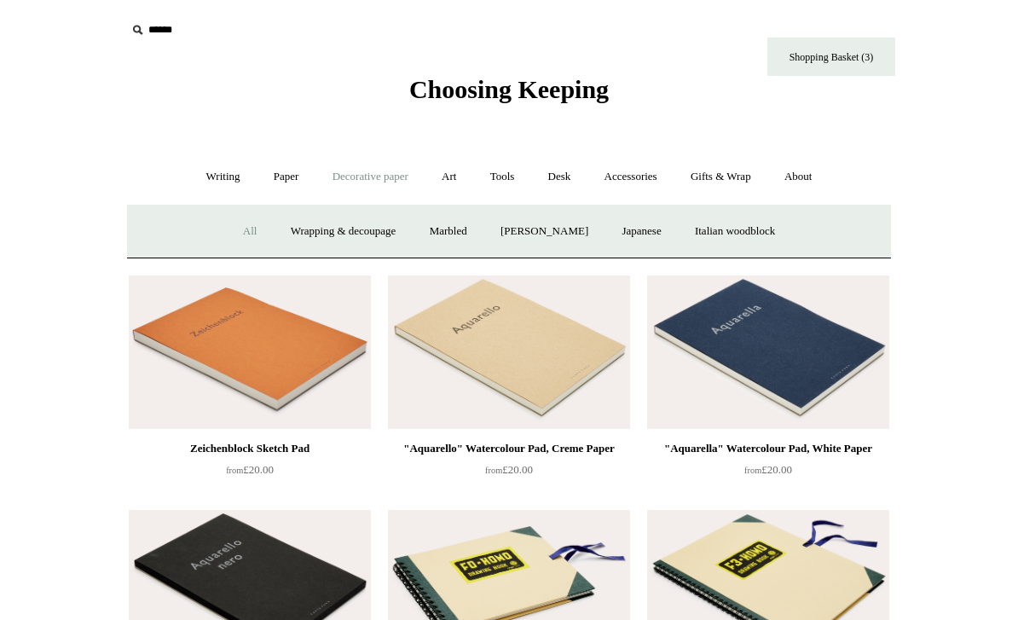
click at [237, 228] on link "All" at bounding box center [250, 231] width 45 height 45
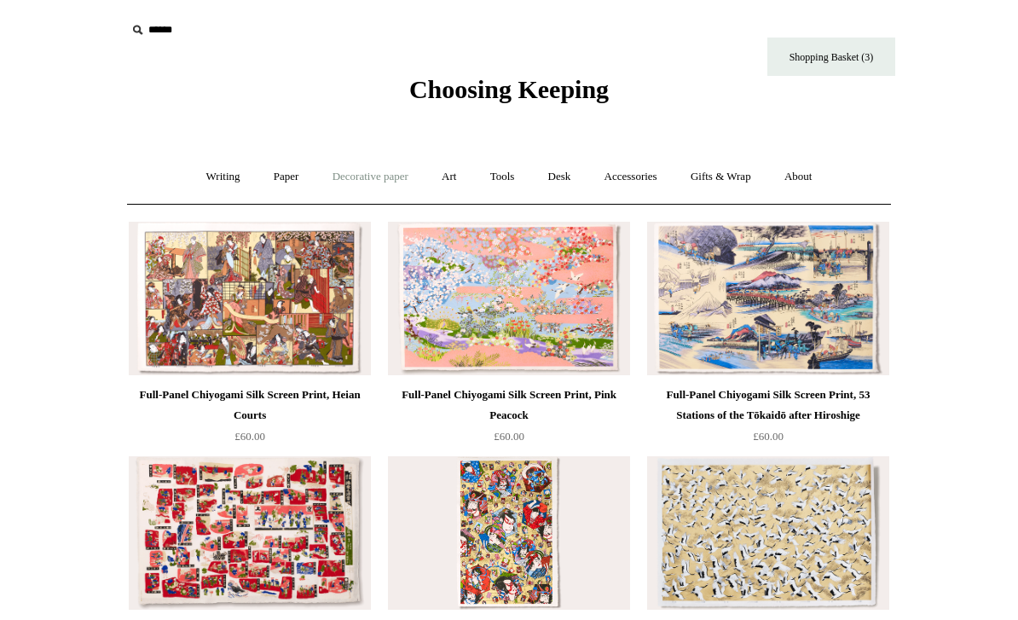
click at [389, 170] on link "Decorative paper +" at bounding box center [370, 176] width 107 height 45
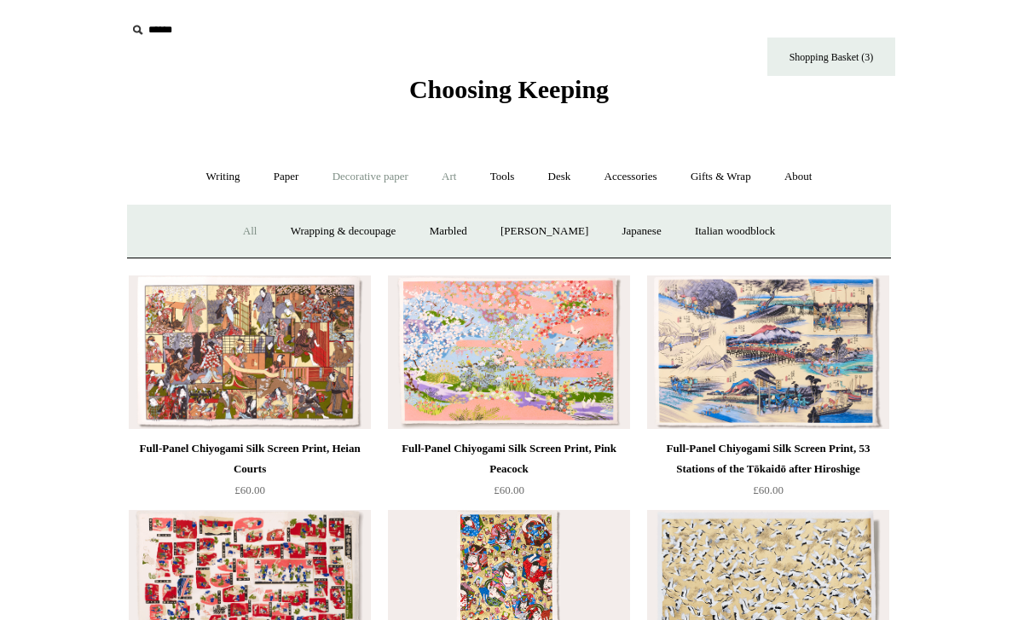
click at [456, 181] on link "Art +" at bounding box center [448, 176] width 45 height 45
click at [498, 178] on link "Tools +" at bounding box center [502, 176] width 55 height 45
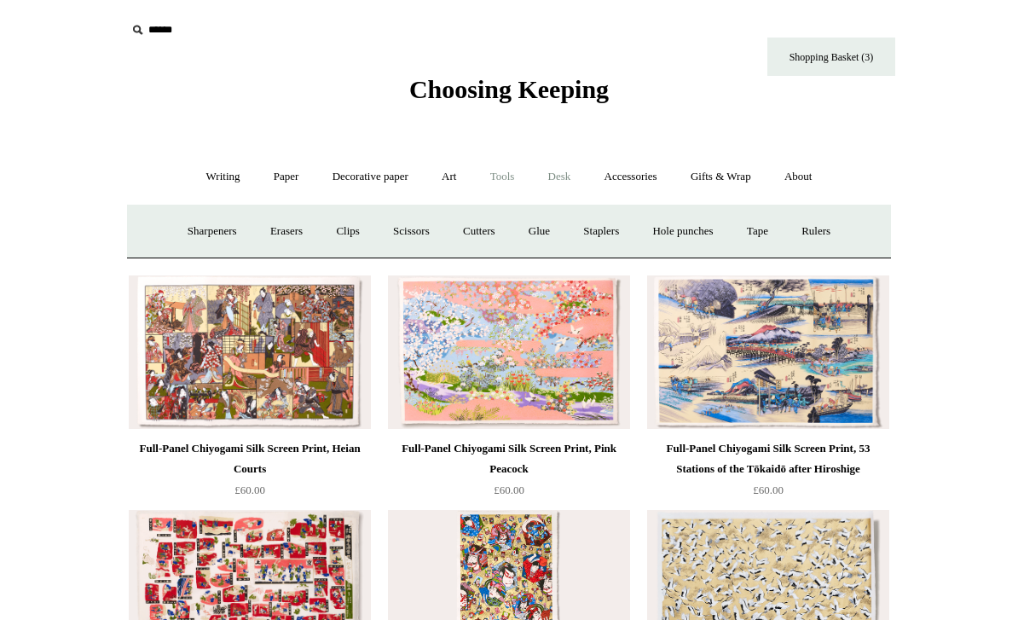
click at [561, 176] on link "Desk +" at bounding box center [560, 176] width 54 height 45
click at [685, 216] on link "Scanlon Apparati" at bounding box center [691, 231] width 107 height 45
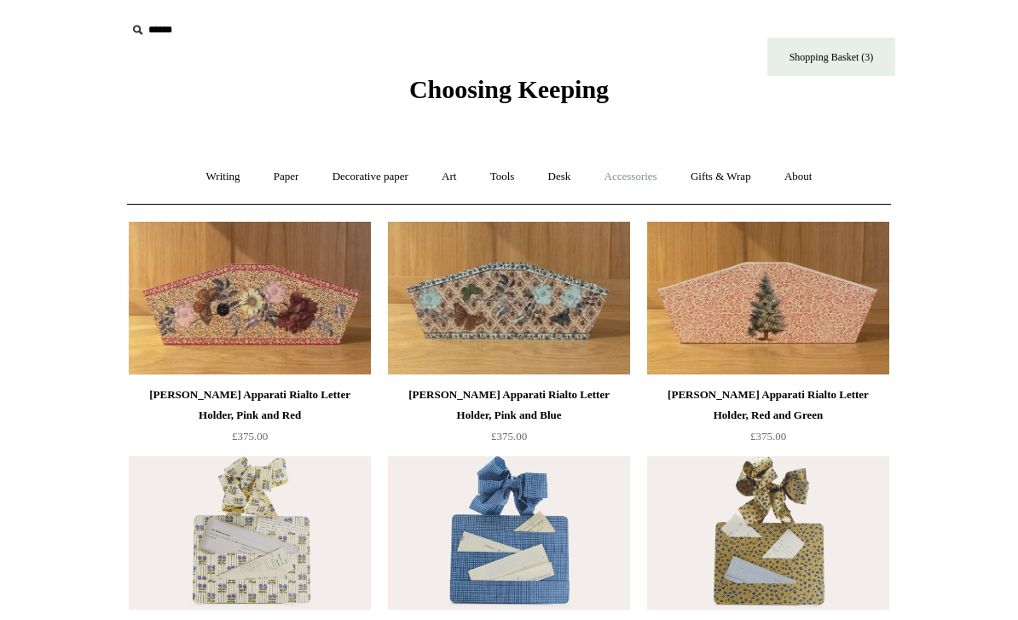
click at [630, 169] on link "Accessories +" at bounding box center [631, 176] width 84 height 45
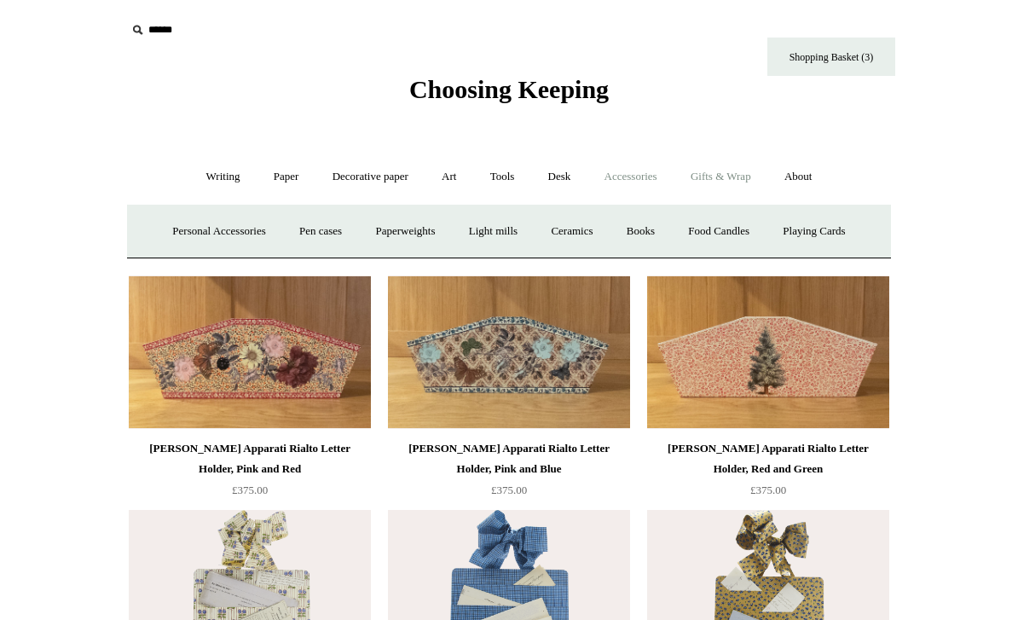
click at [705, 165] on link "Gifts & Wrap +" at bounding box center [720, 176] width 91 height 45
click at [389, 231] on link "Wrapping paper & Gift Bags" at bounding box center [340, 231] width 159 height 45
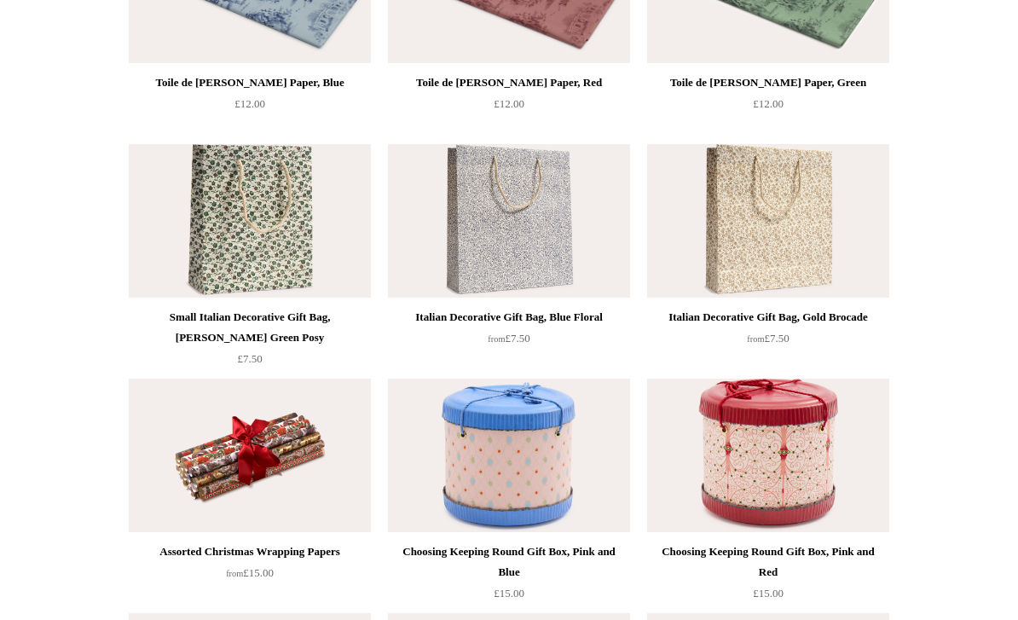
scroll to position [311, 0]
click at [515, 219] on img at bounding box center [509, 221] width 242 height 153
click at [329, 174] on img at bounding box center [250, 221] width 242 height 153
click at [747, 189] on img at bounding box center [768, 221] width 242 height 153
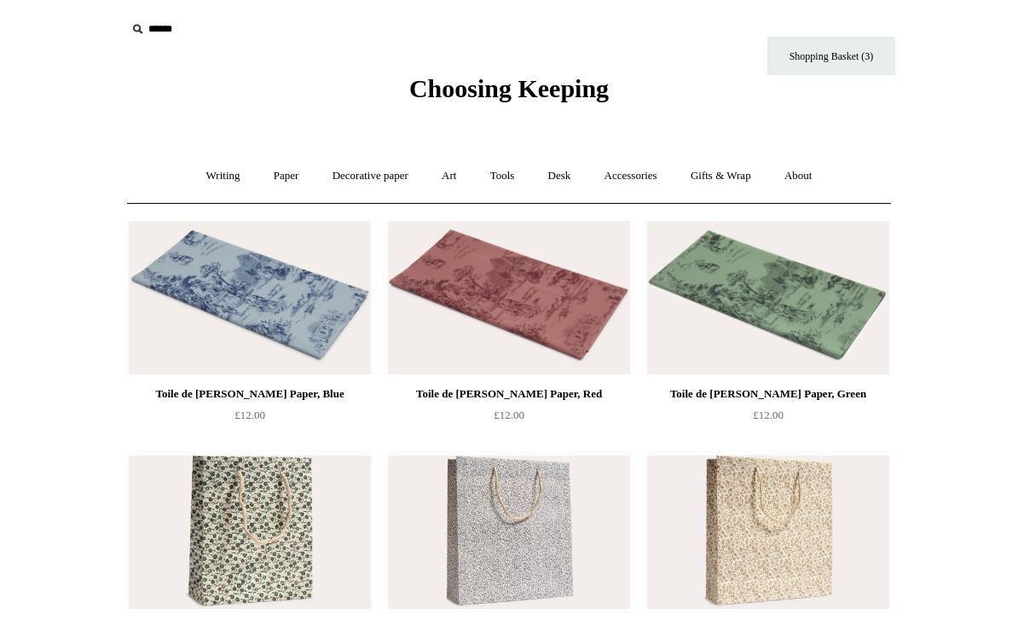
scroll to position [0, 0]
click at [641, 180] on link "Accessories +" at bounding box center [631, 176] width 84 height 45
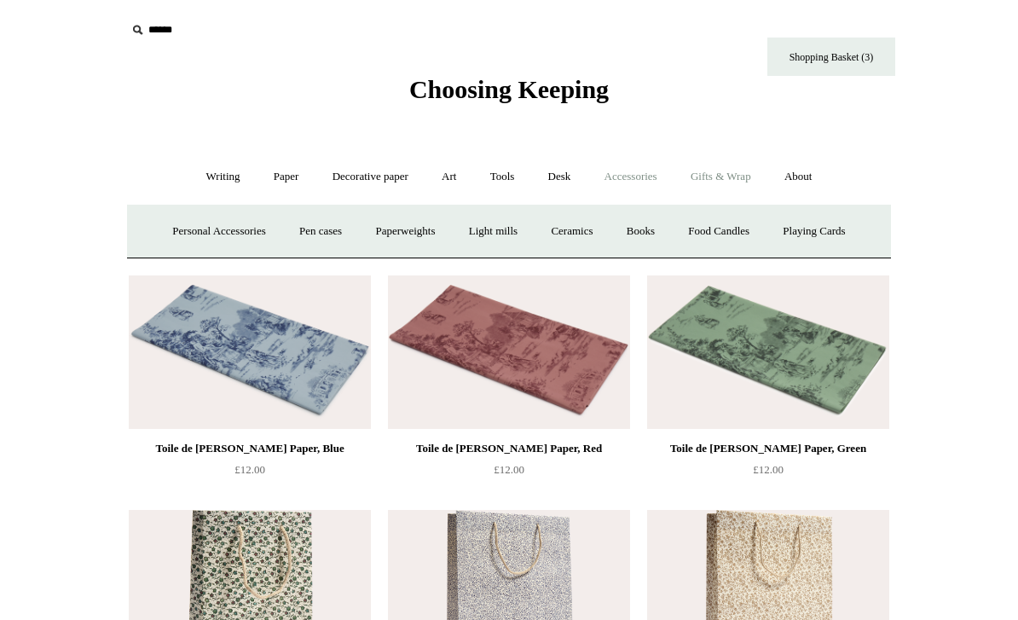
click at [731, 178] on link "Gifts & Wrap +" at bounding box center [720, 176] width 91 height 45
click at [820, 176] on link "About +" at bounding box center [798, 176] width 59 height 45
click at [815, 173] on link "About -" at bounding box center [798, 176] width 59 height 45
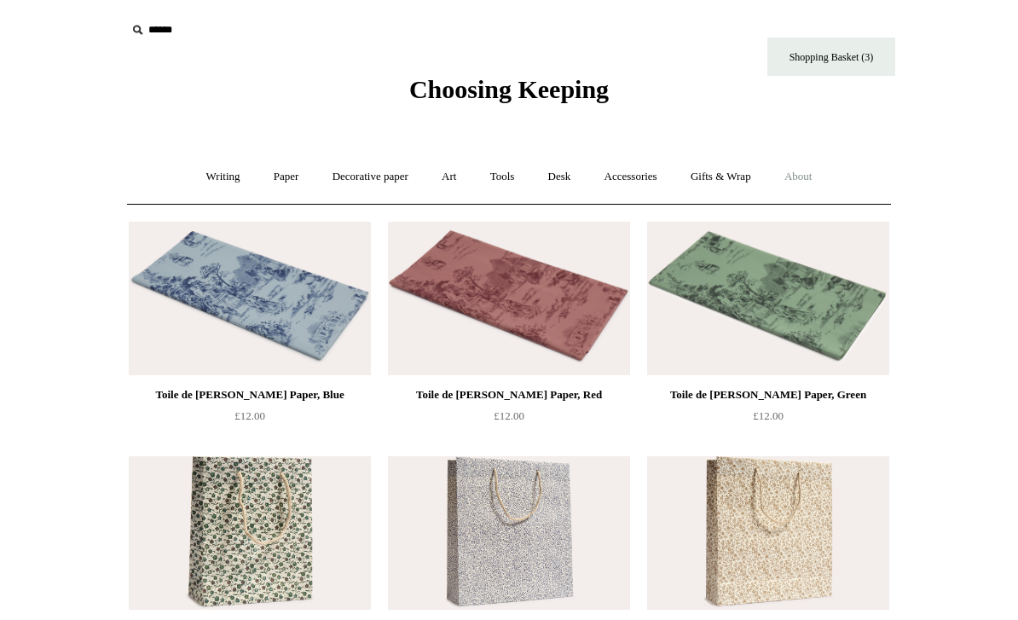
click at [814, 160] on link "About +" at bounding box center [798, 176] width 59 height 45
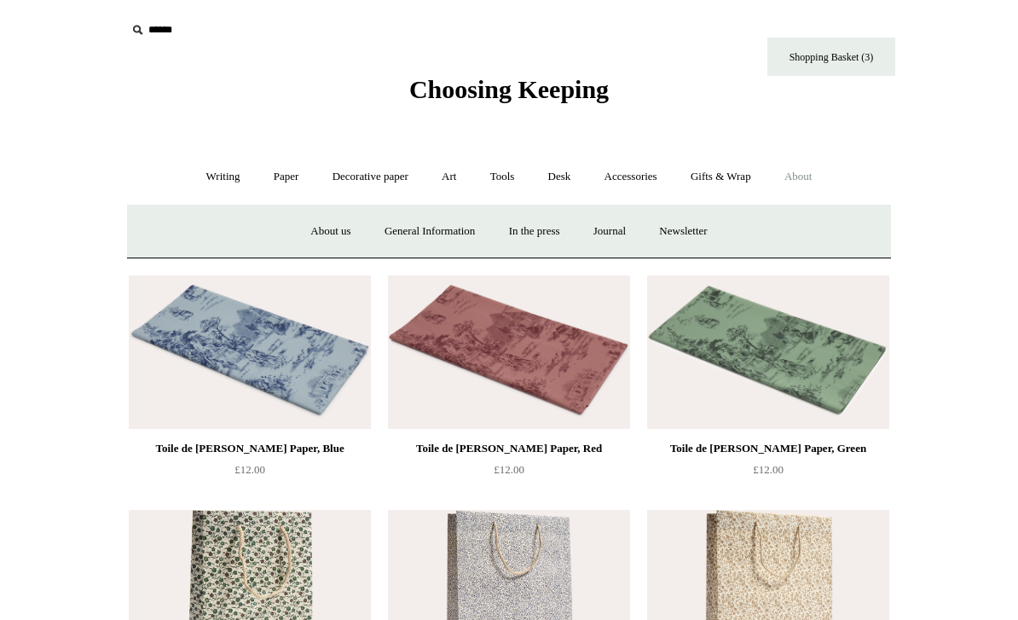
click at [505, 98] on span "Choosing Keeping" at bounding box center [508, 89] width 199 height 28
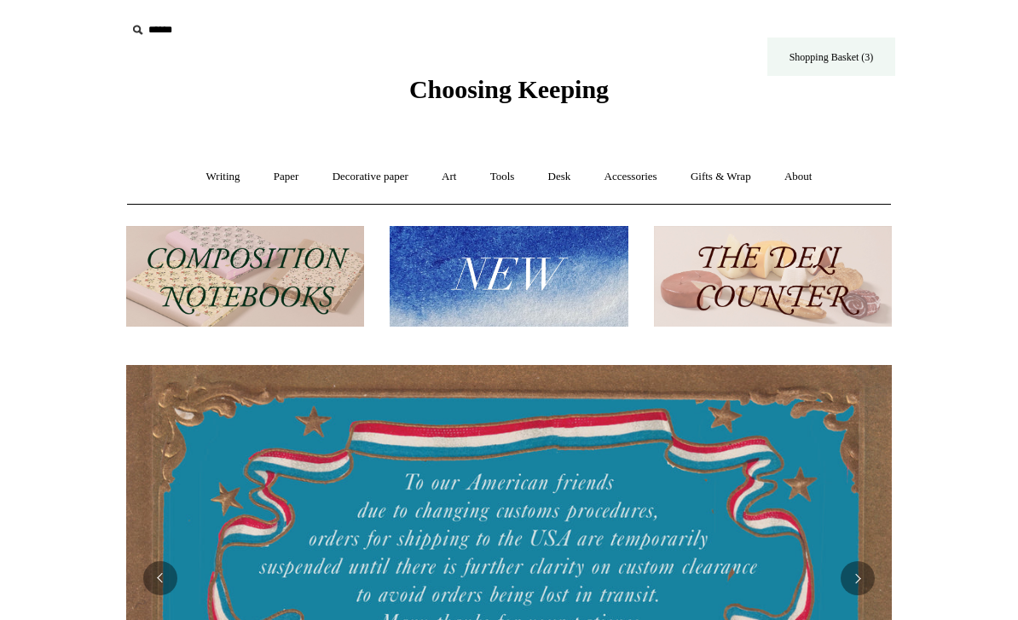
click at [819, 55] on link "Shopping Basket (3)" at bounding box center [831, 57] width 128 height 38
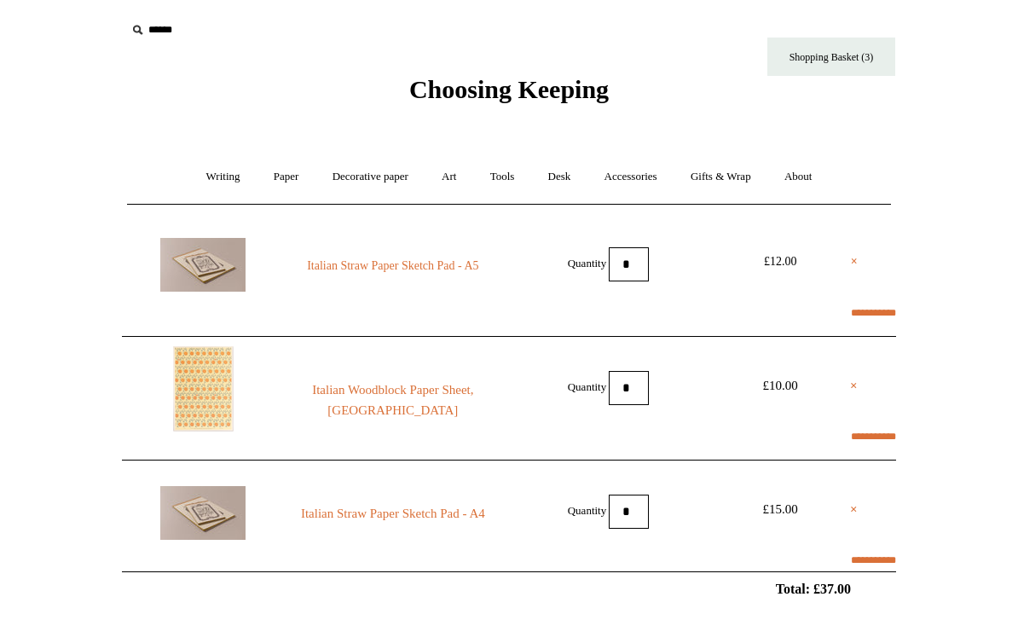
select select "**********"
type input "****"
click at [868, 507] on li "× Italian Straw Paper Sketch Pad - A4 Quantity * £15.00" at bounding box center [509, 510] width 774 height 103
click at [837, 501] on li "× Italian Straw Paper Sketch Pad - A4 Quantity * £15.00" at bounding box center [509, 510] width 774 height 103
click at [850, 505] on link "×" at bounding box center [854, 509] width 8 height 20
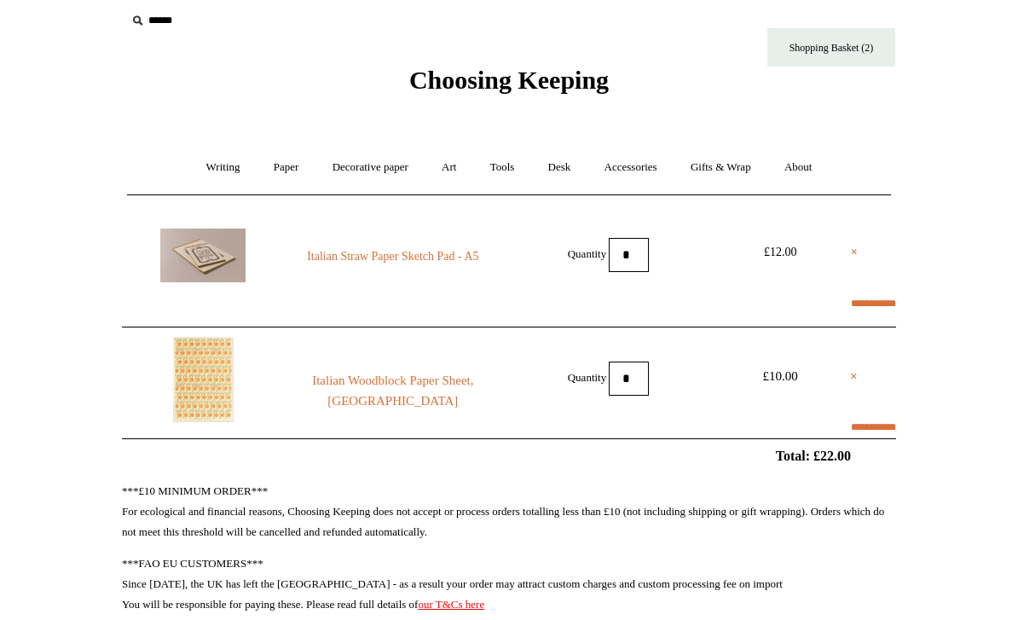
select select "**********"
type input "****"
